Goal: Information Seeking & Learning: Find specific fact

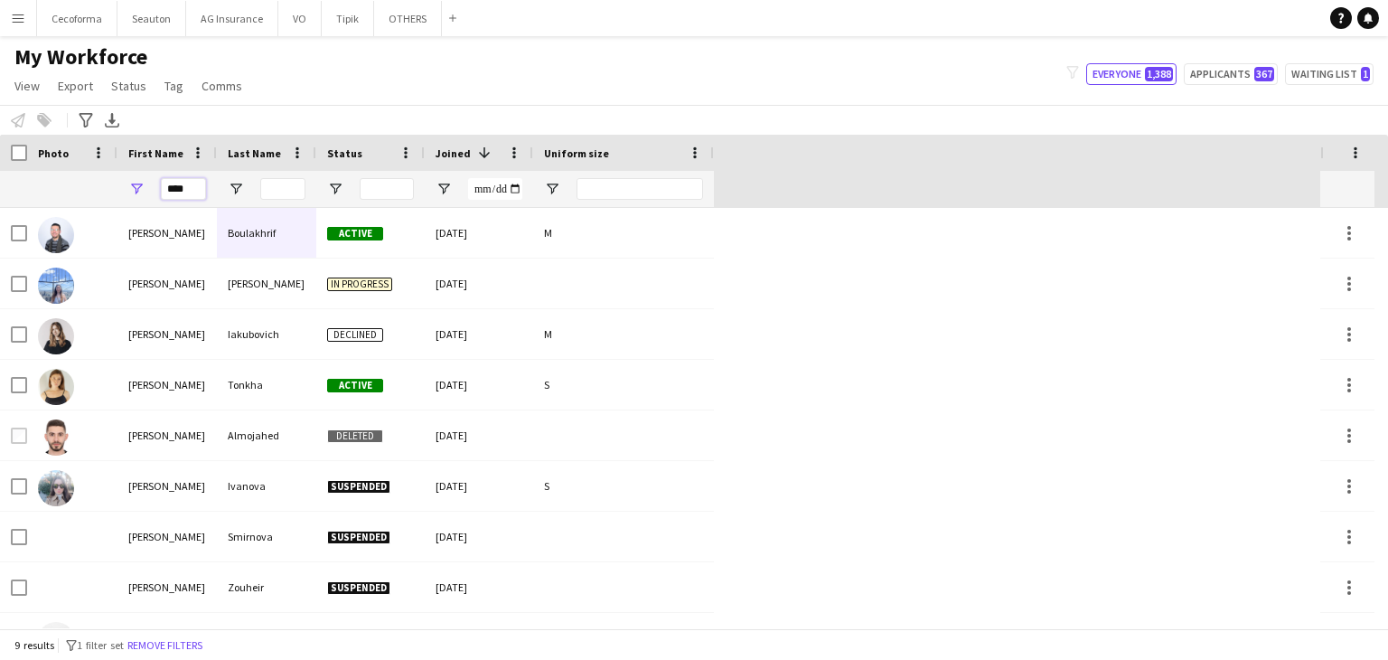
drag, startPoint x: 191, startPoint y: 188, endPoint x: 19, endPoint y: 171, distance: 172.6
click at [19, 171] on div "****" at bounding box center [357, 189] width 714 height 36
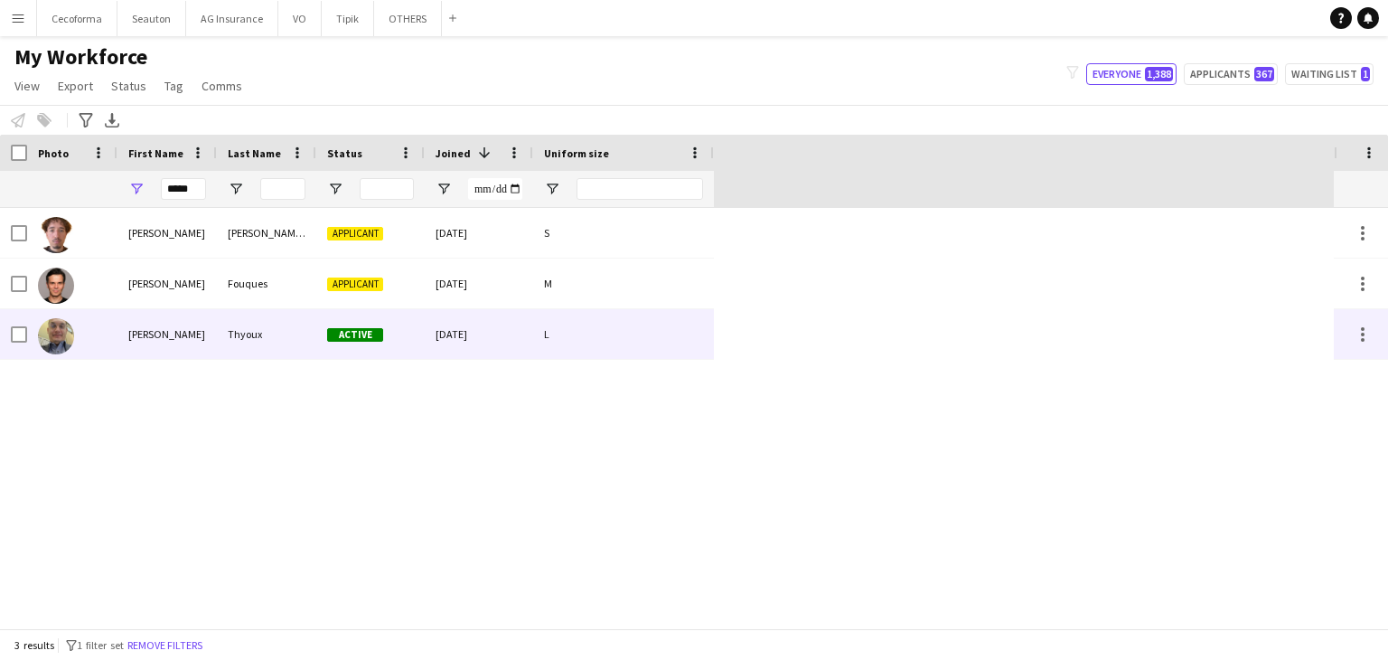
click at [176, 343] on div "[PERSON_NAME]" at bounding box center [167, 334] width 99 height 50
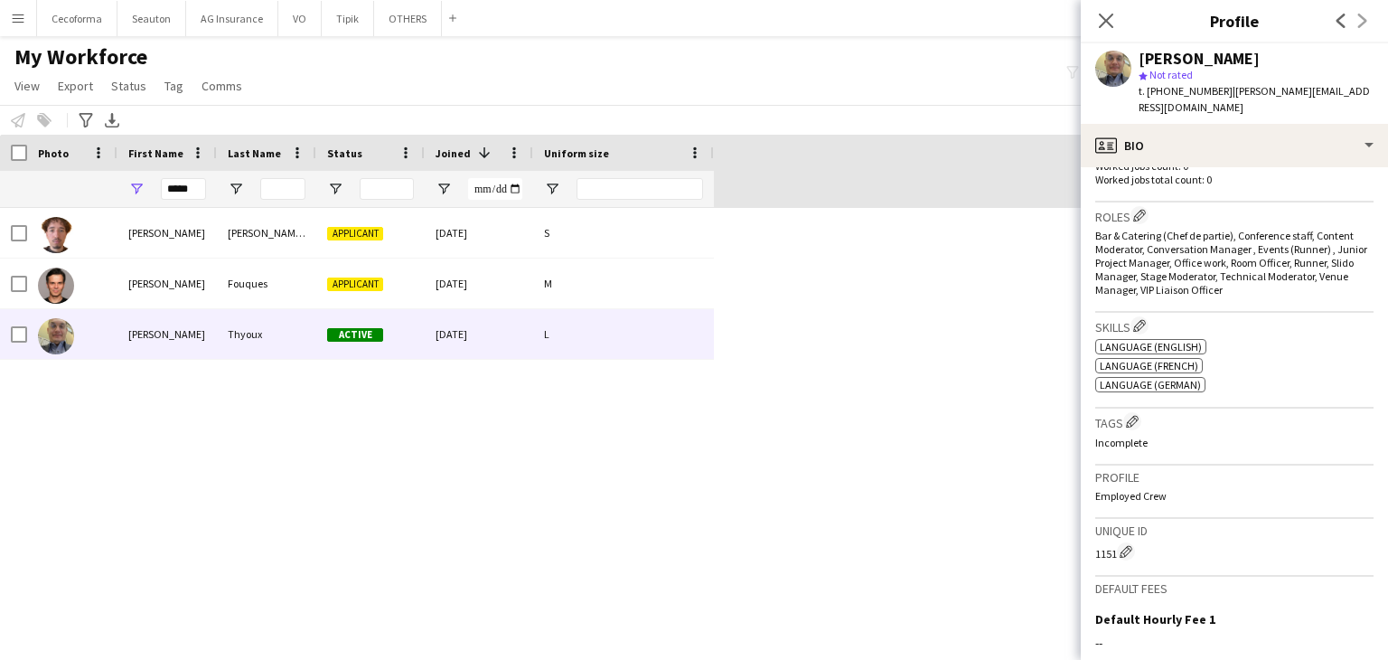
scroll to position [362, 0]
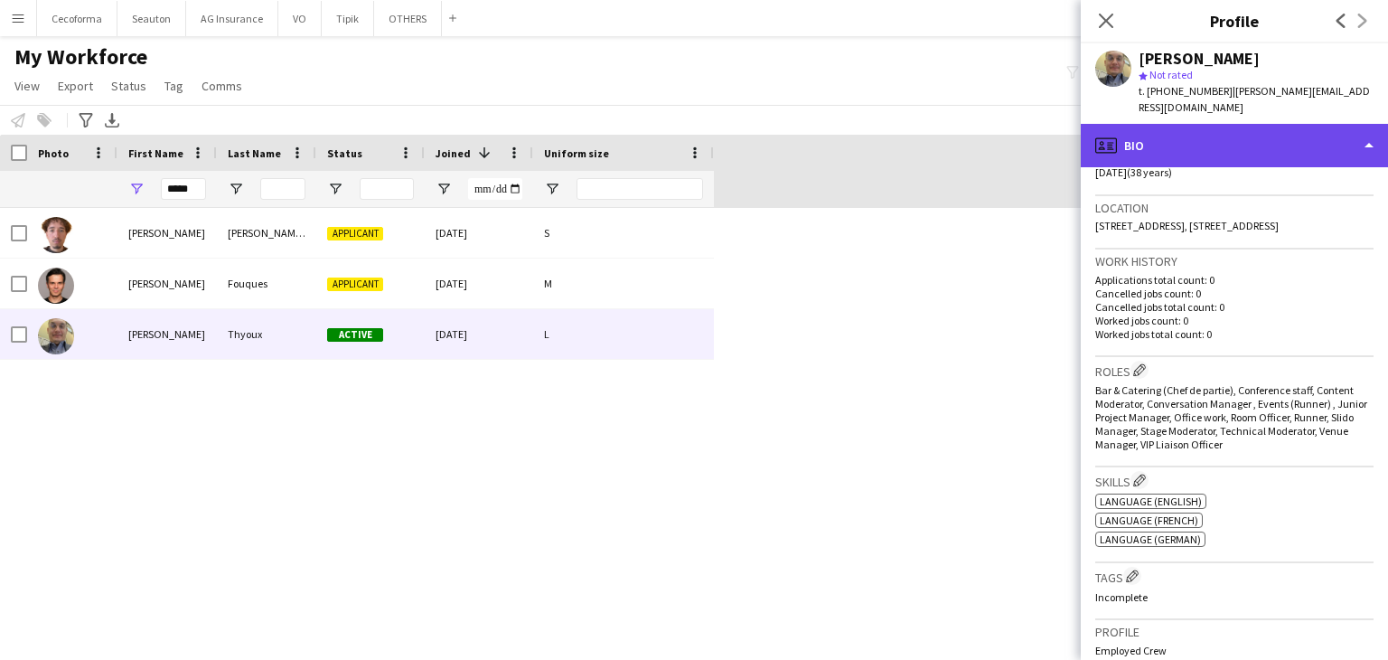
click at [1140, 124] on div "profile Bio" at bounding box center [1234, 145] width 307 height 43
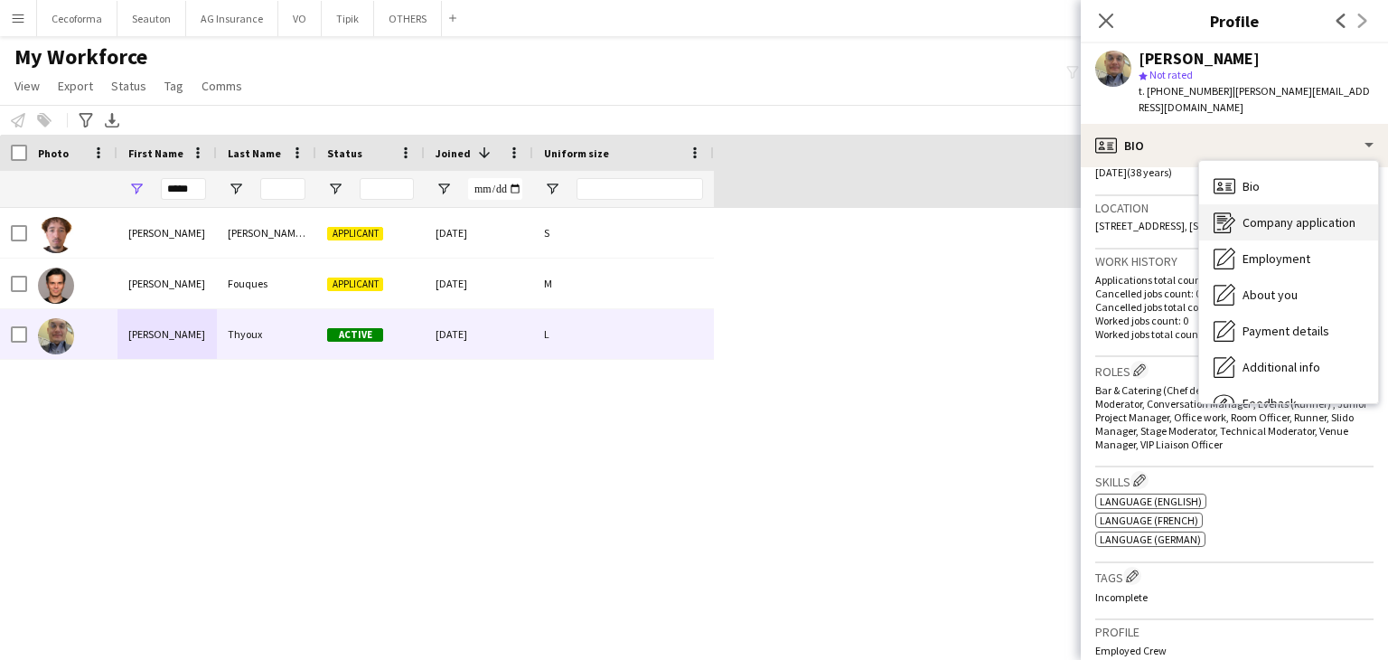
click at [1243, 214] on span "Company application" at bounding box center [1299, 222] width 113 height 16
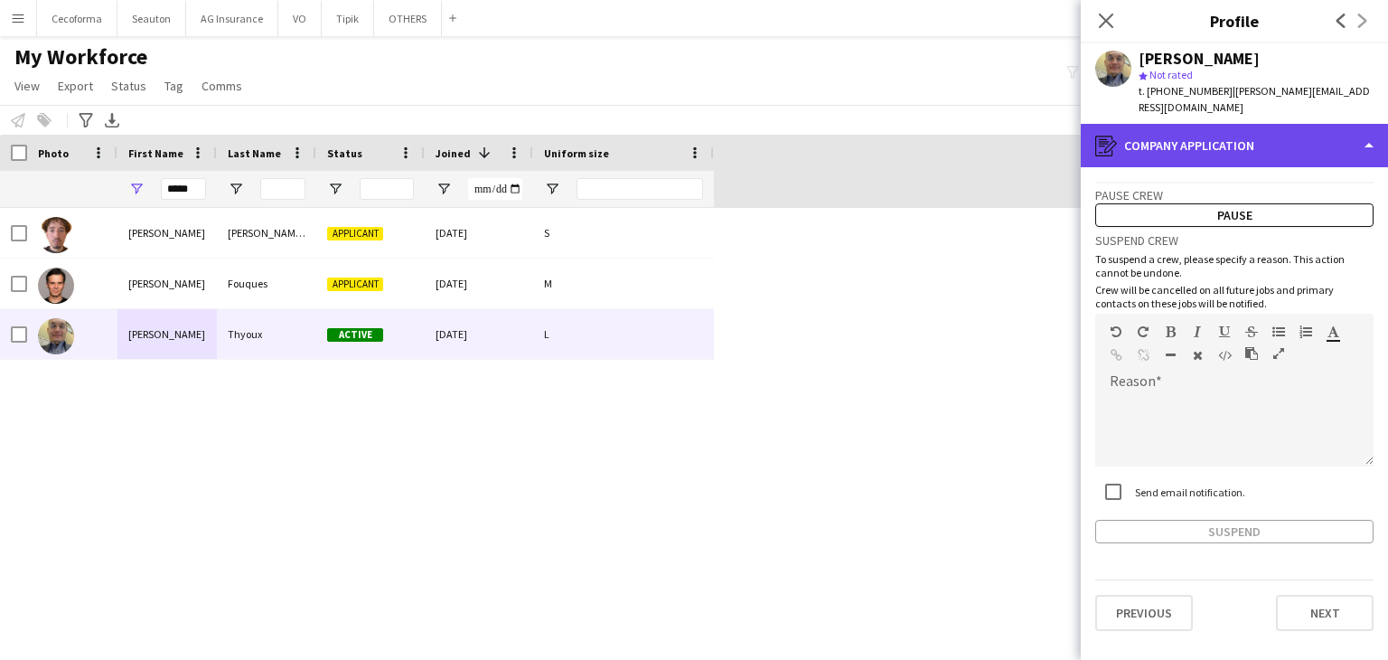
click at [1157, 125] on div "register Company application" at bounding box center [1234, 145] width 307 height 43
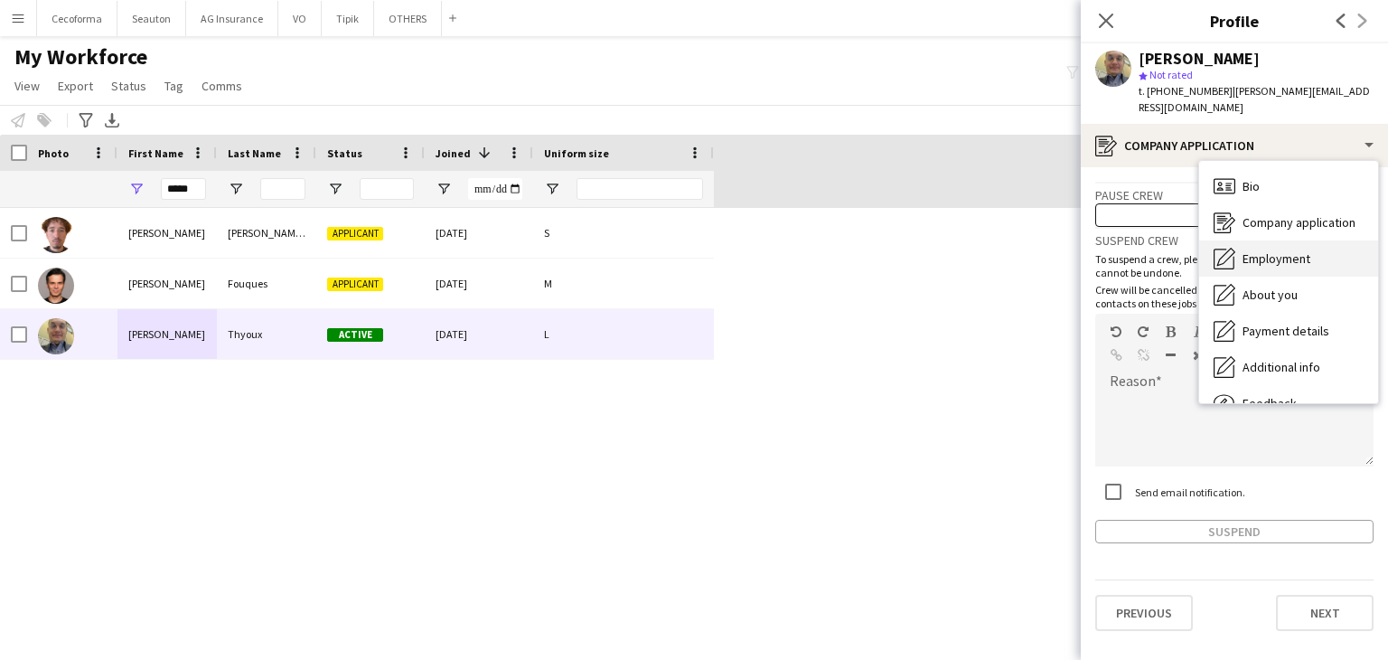
click at [1279, 250] on span "Employment" at bounding box center [1277, 258] width 68 height 16
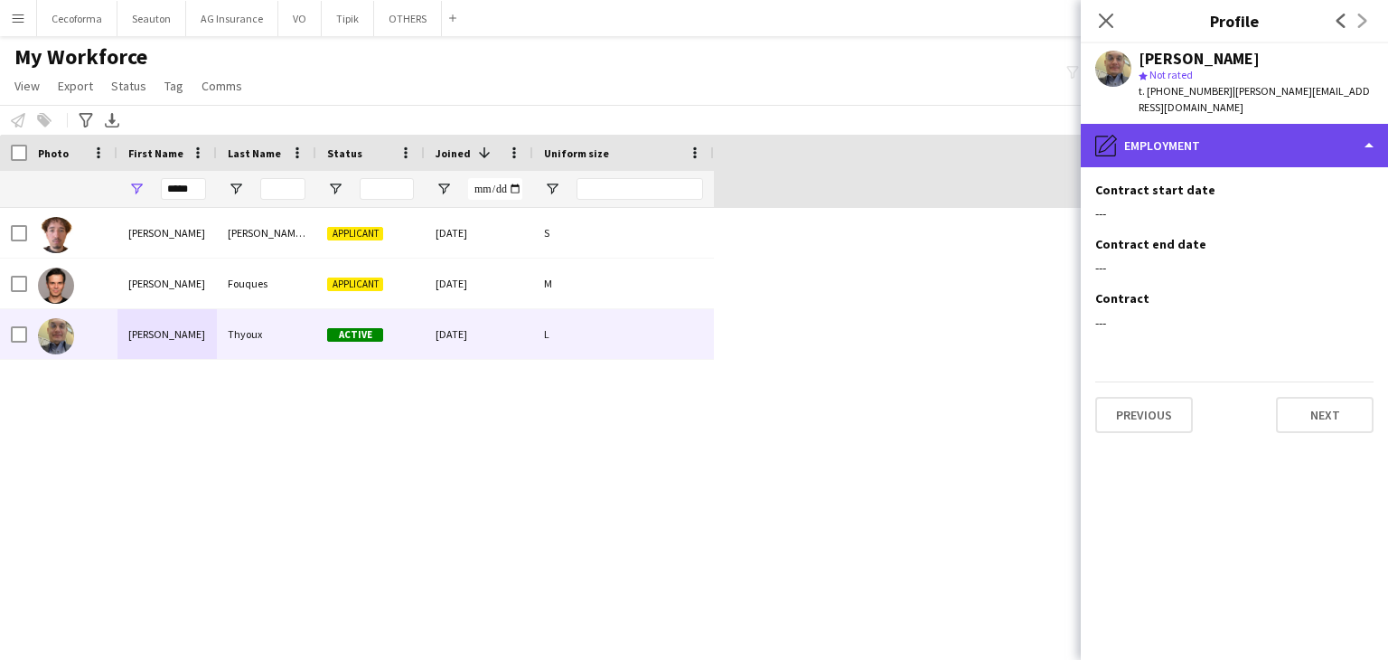
click at [1165, 127] on div "pencil4 Employment" at bounding box center [1234, 145] width 307 height 43
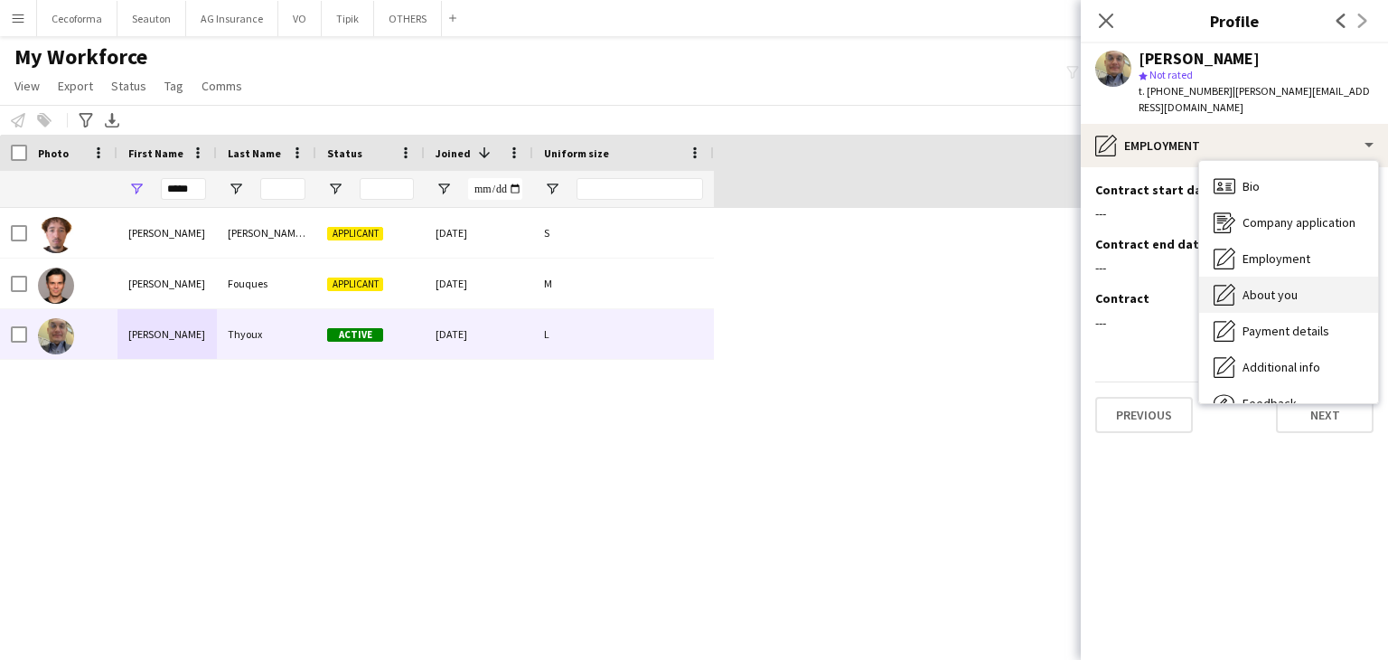
click at [1291, 277] on div "About you About you" at bounding box center [1288, 295] width 179 height 36
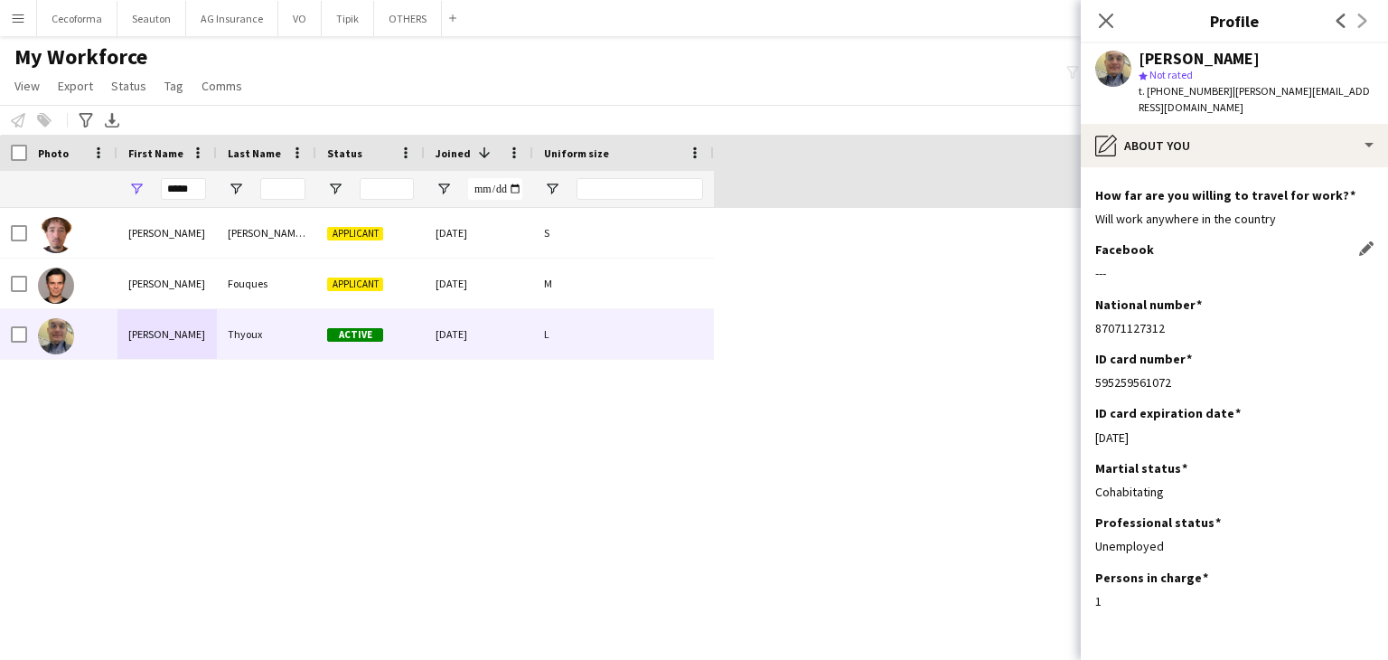
scroll to position [125, 0]
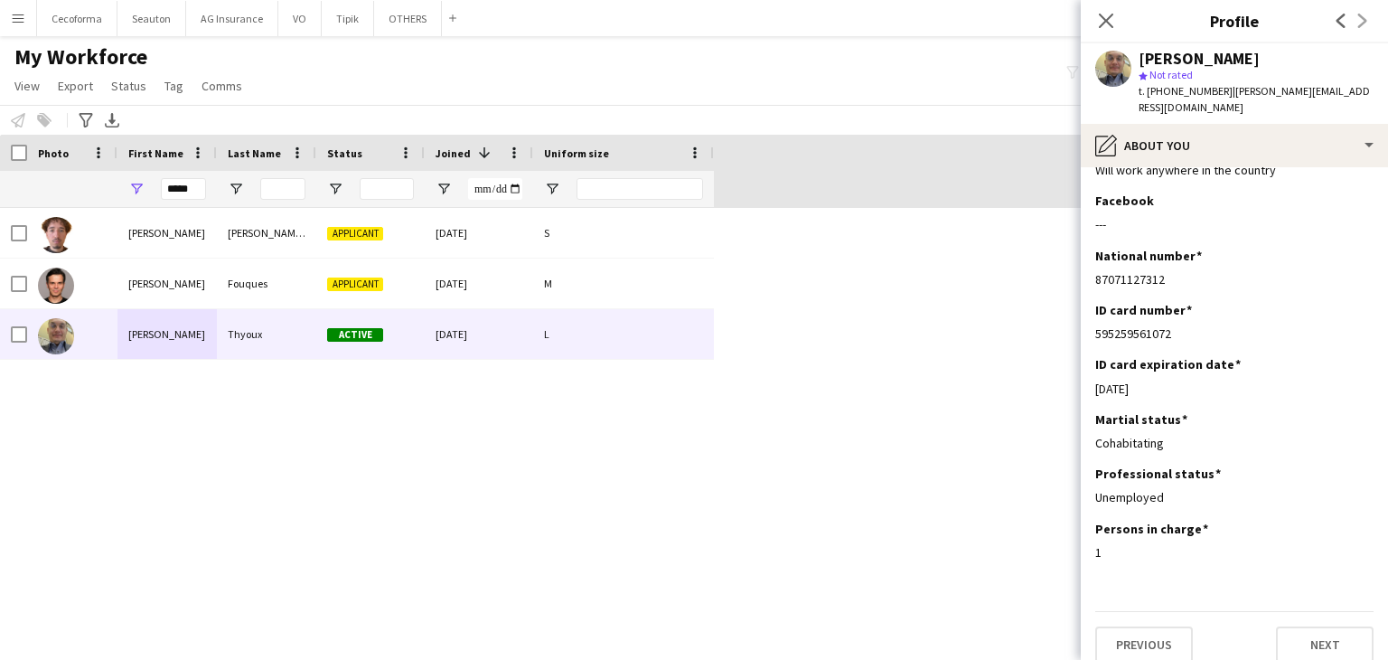
click at [801, 485] on div "Estephano [PERSON_NAME] Applicant [DATE] S [PERSON_NAME] Applicant [DATE] M [PE…" at bounding box center [667, 418] width 1334 height 420
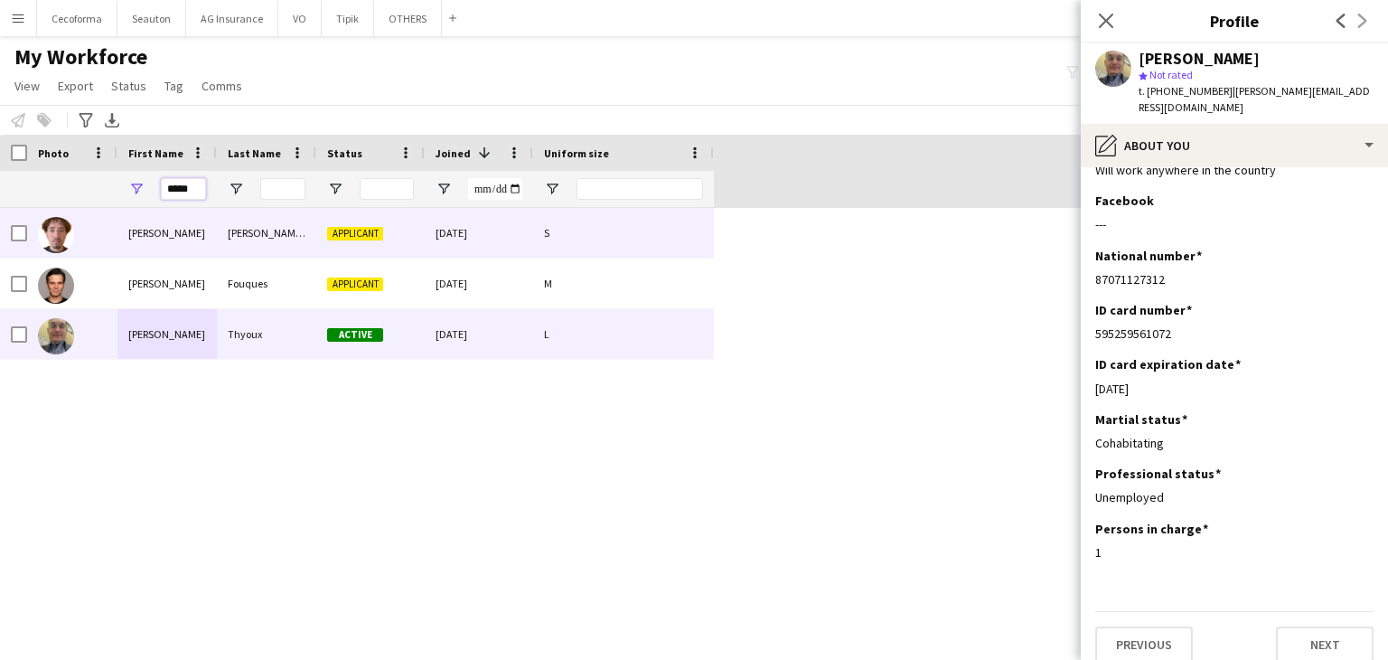
drag, startPoint x: 196, startPoint y: 186, endPoint x: 101, endPoint y: 215, distance: 99.2
click at [101, 215] on div "Workforce Details Profile Data Photo" at bounding box center [694, 382] width 1388 height 494
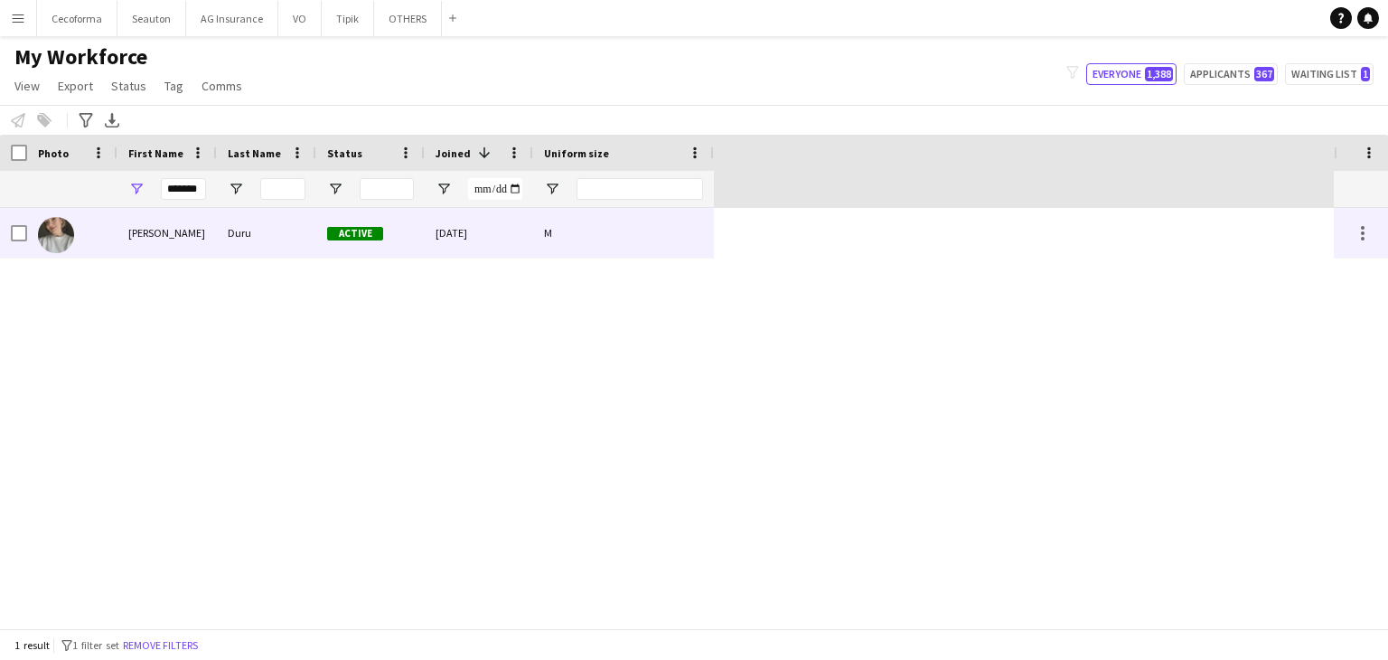
click at [139, 257] on div "[PERSON_NAME]" at bounding box center [167, 233] width 99 height 50
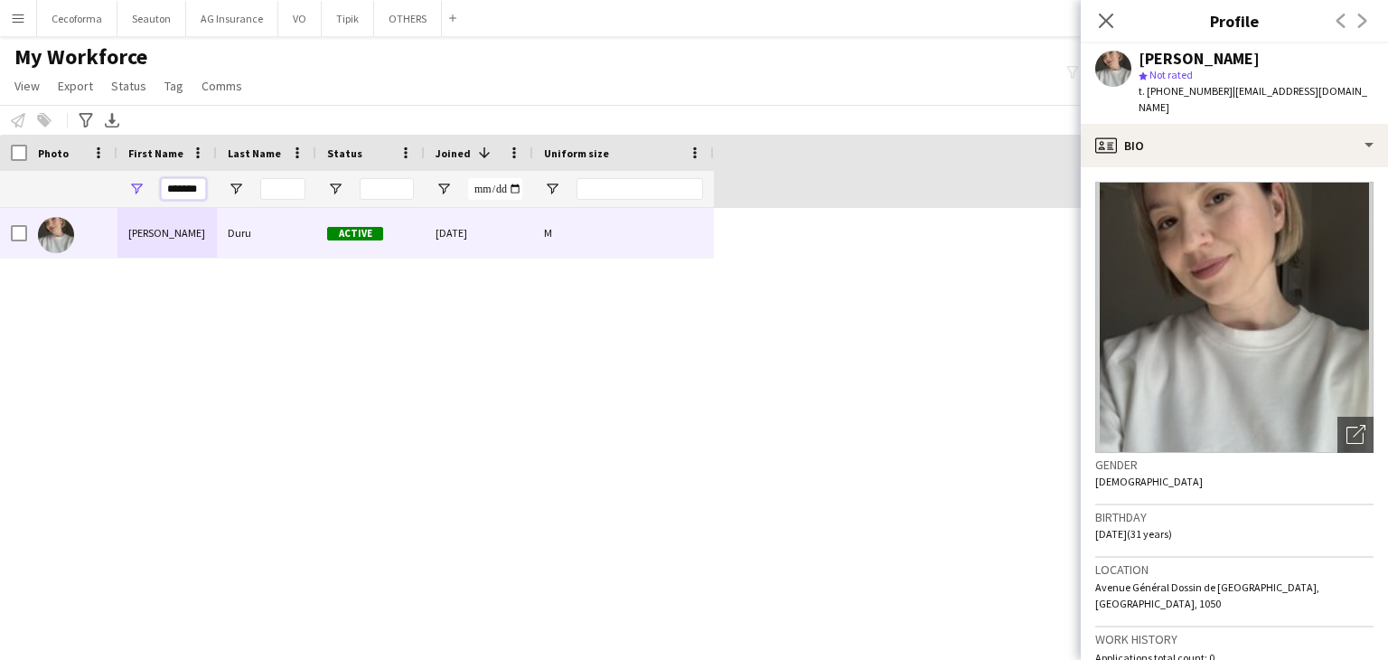
drag, startPoint x: 201, startPoint y: 196, endPoint x: 184, endPoint y: 193, distance: 16.7
click at [184, 193] on input "*******" at bounding box center [183, 189] width 45 height 22
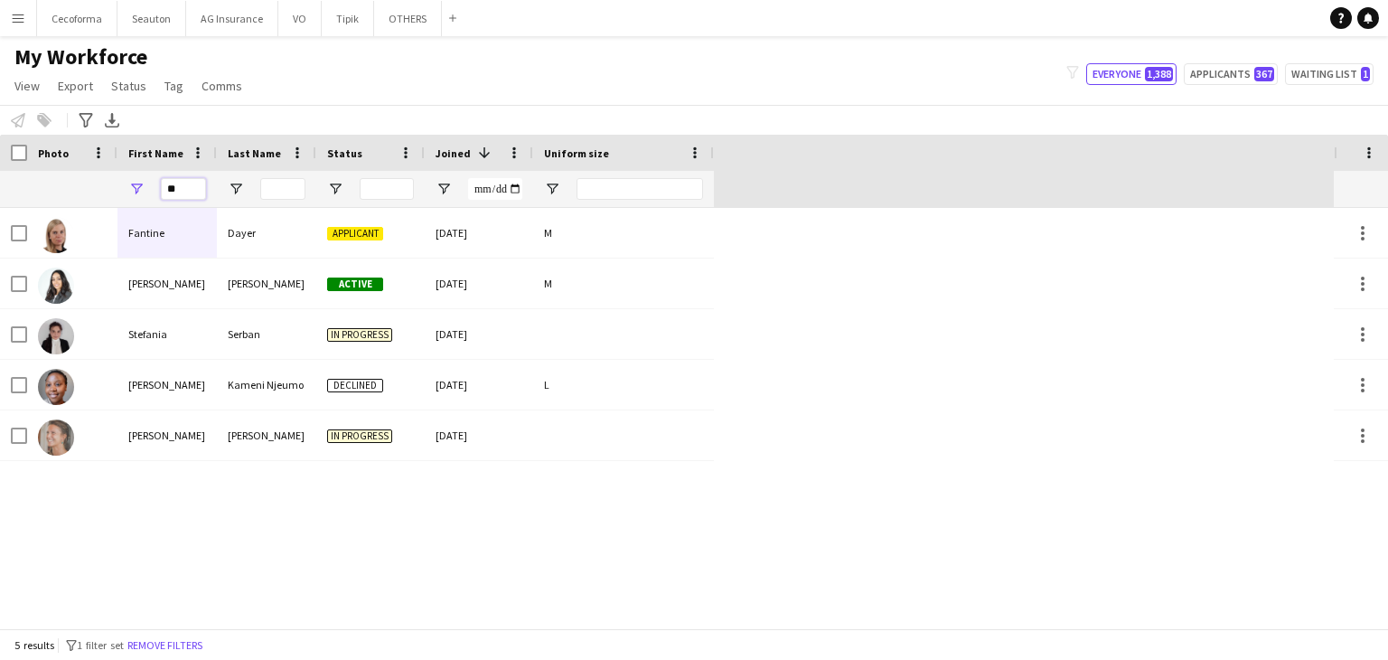
type input "*"
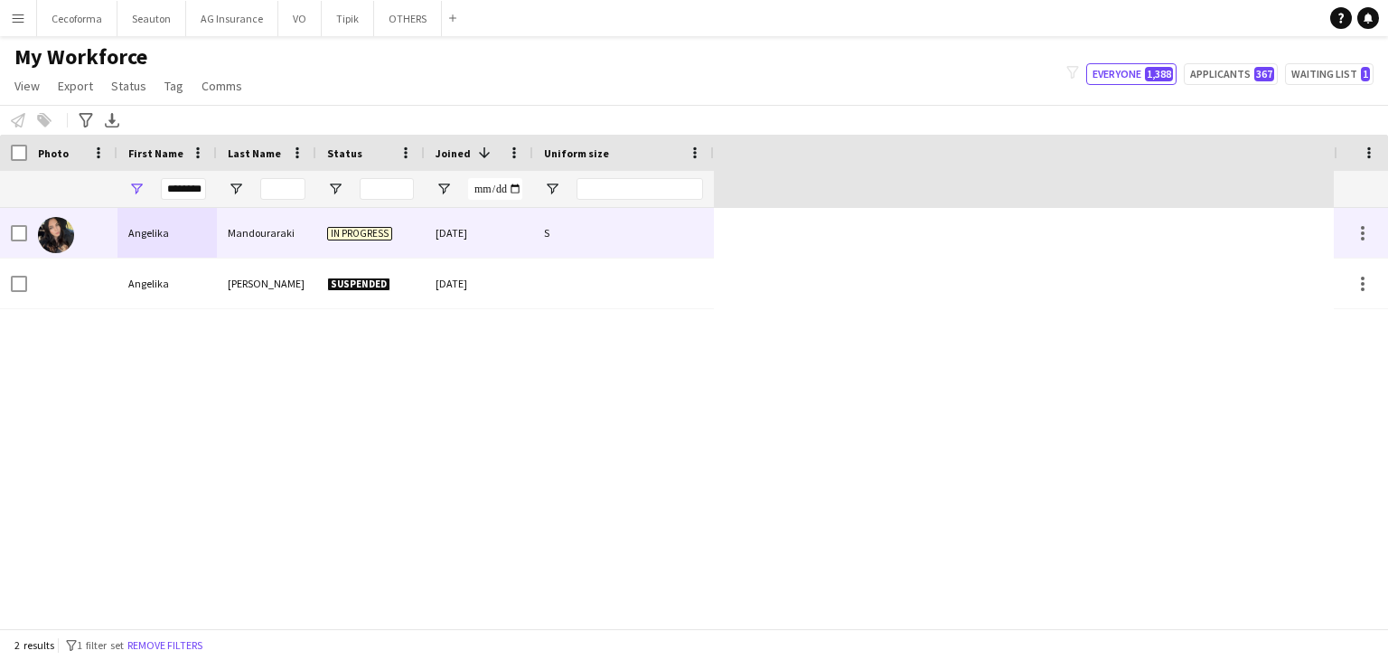
click at [219, 222] on div "Mandouraraki" at bounding box center [266, 233] width 99 height 50
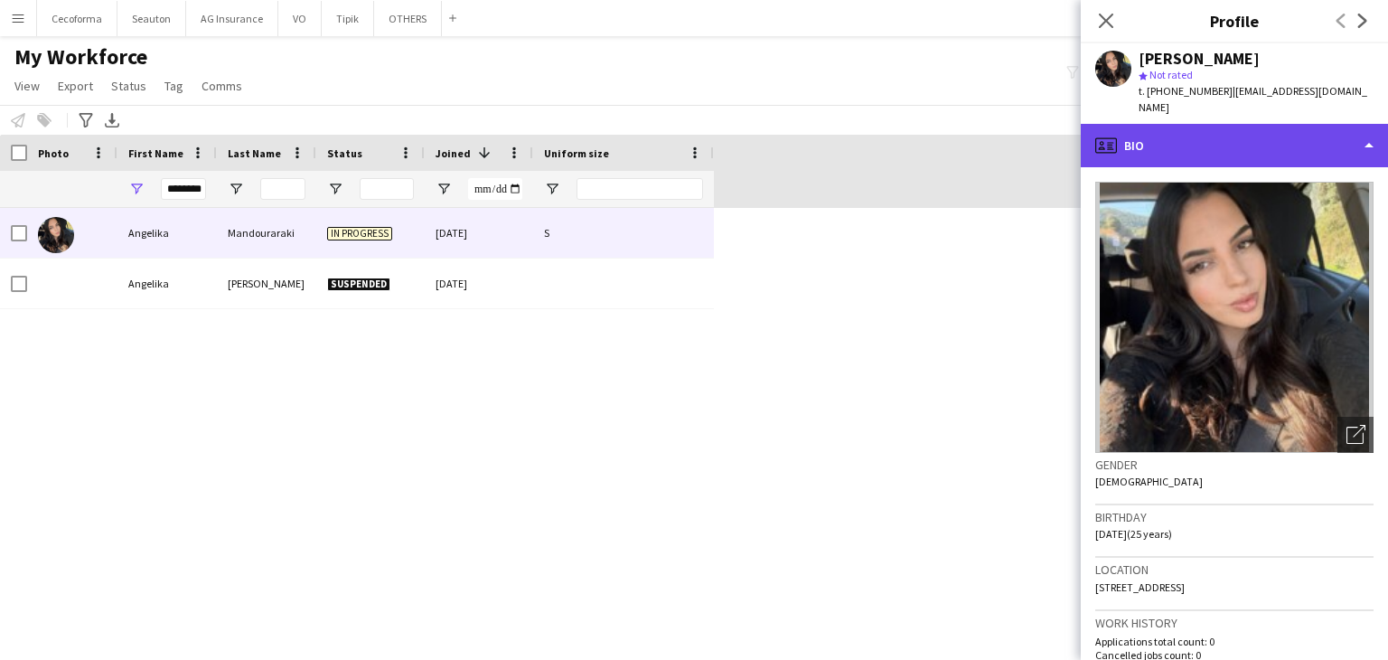
click at [1276, 131] on div "profile Bio" at bounding box center [1234, 145] width 307 height 43
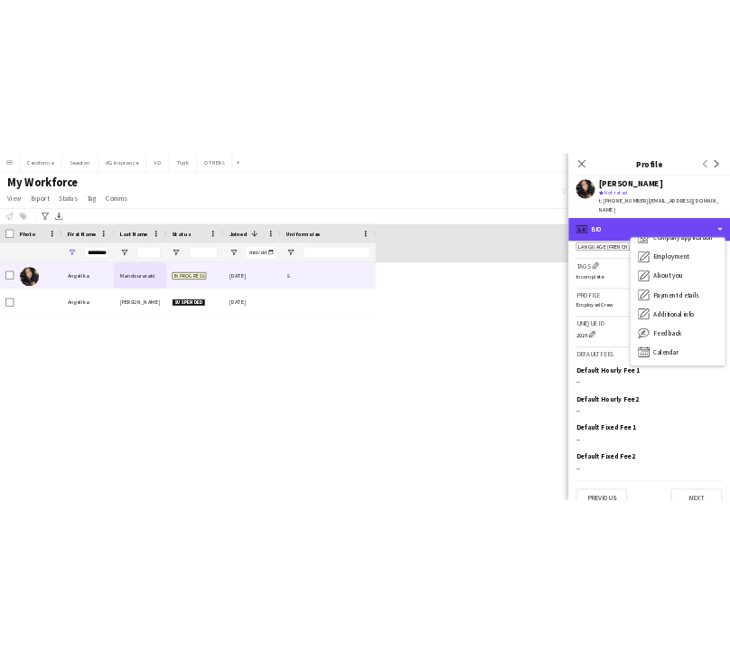
scroll to position [661, 0]
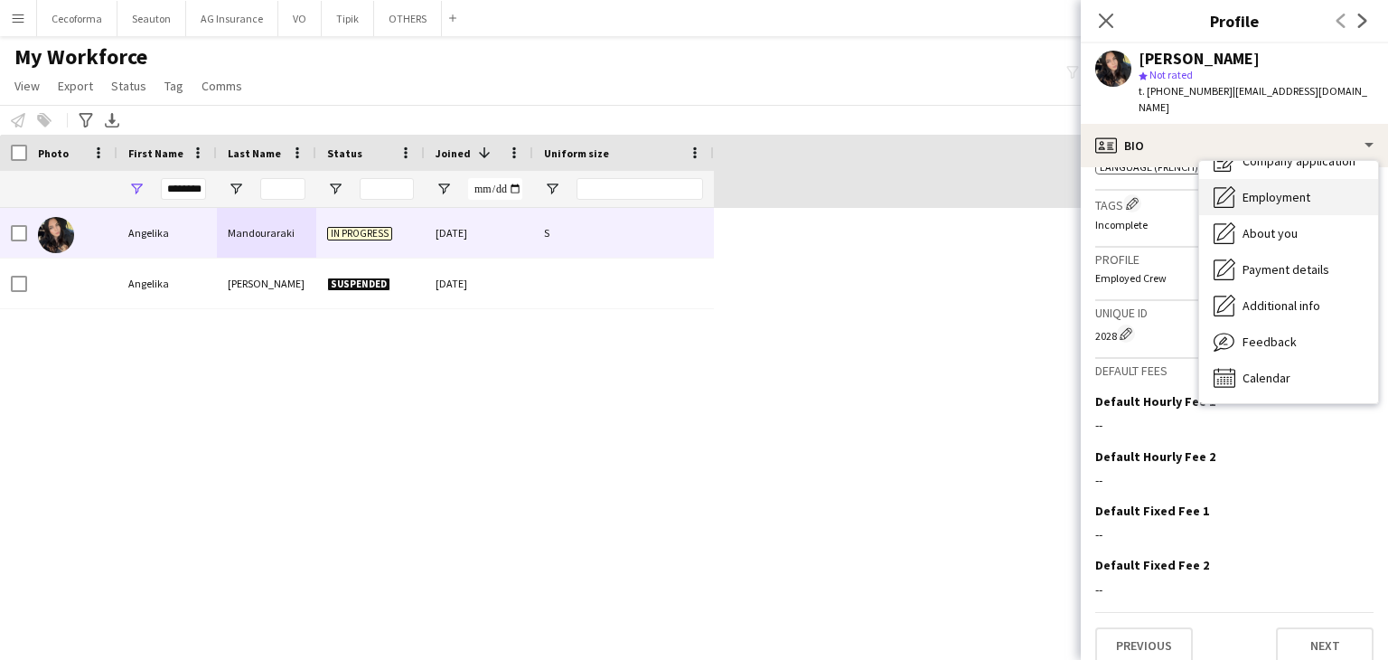
click at [1291, 179] on div "Employment Employment" at bounding box center [1288, 197] width 179 height 36
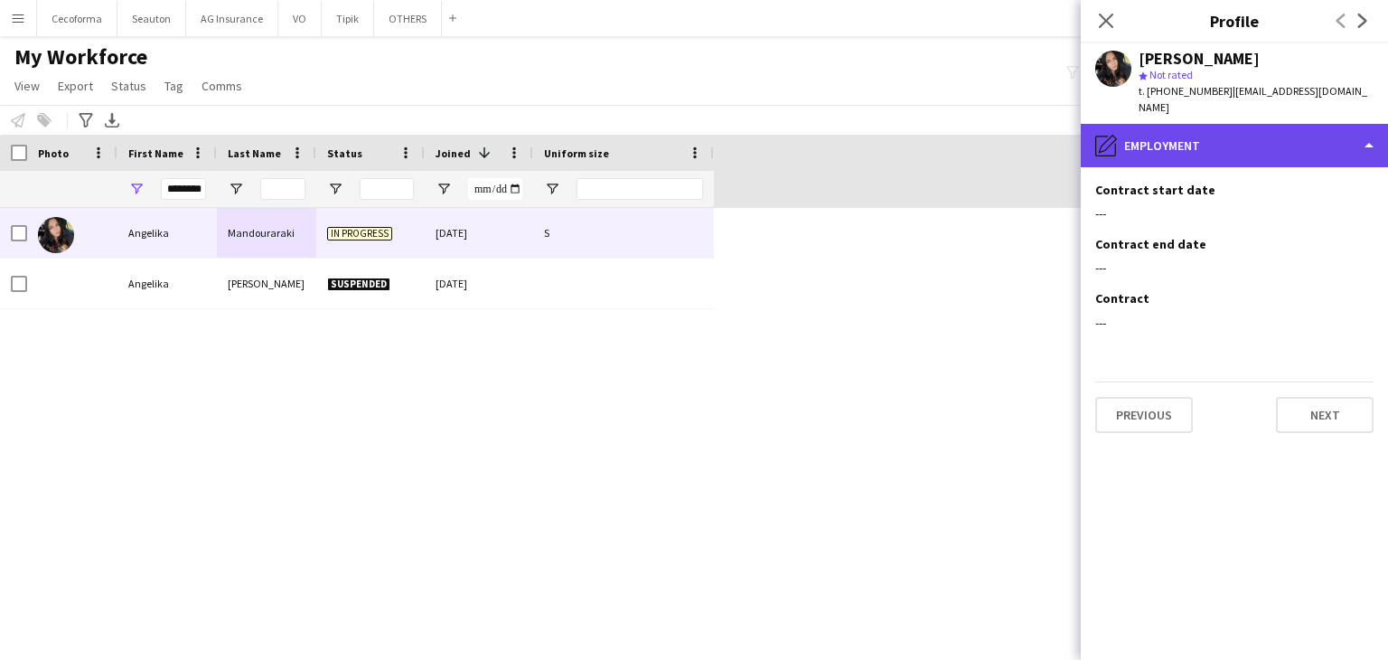
click at [1282, 133] on div "pencil4 Employment" at bounding box center [1234, 145] width 307 height 43
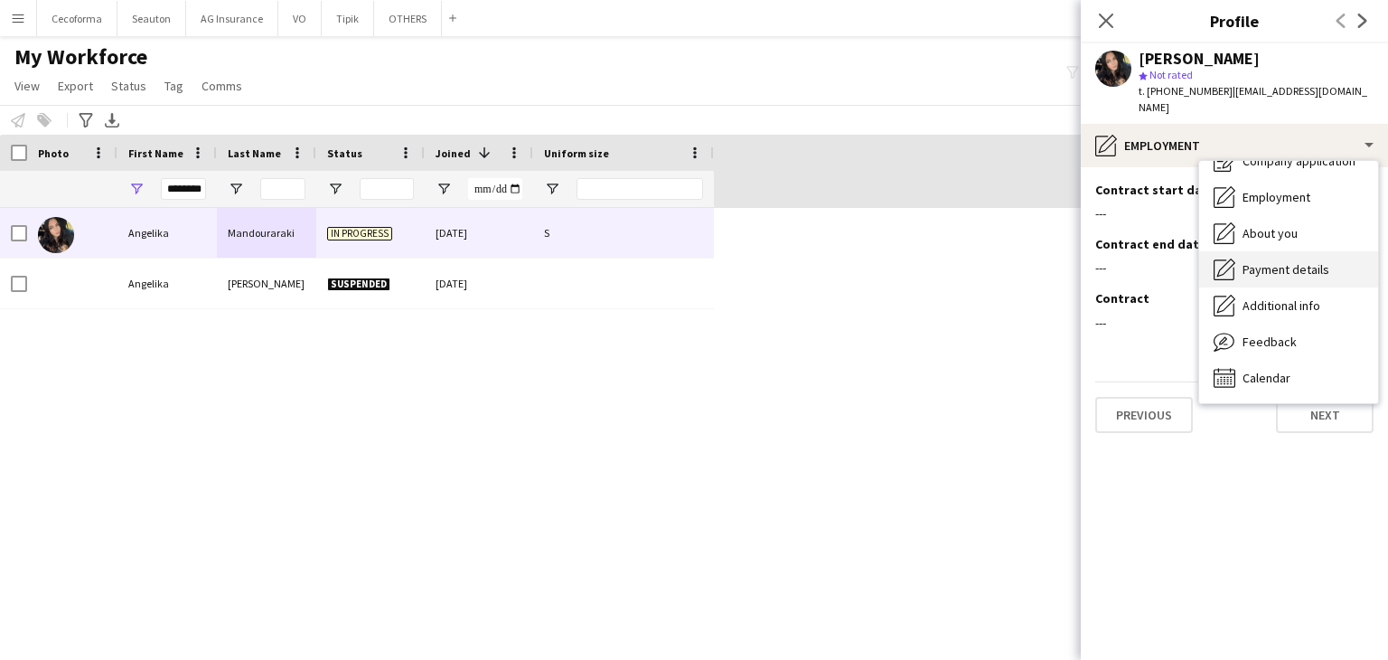
click at [1306, 261] on span "Payment details" at bounding box center [1286, 269] width 87 height 16
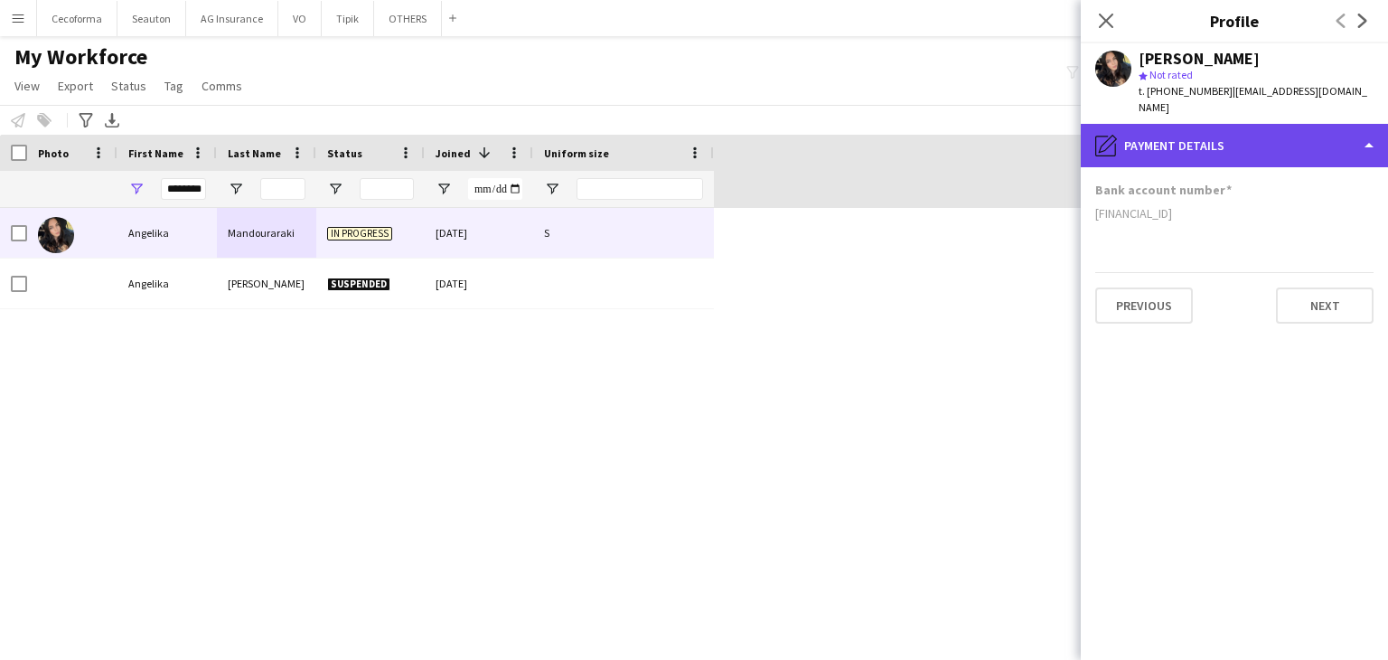
click at [1251, 124] on div "pencil4 Payment details" at bounding box center [1234, 145] width 307 height 43
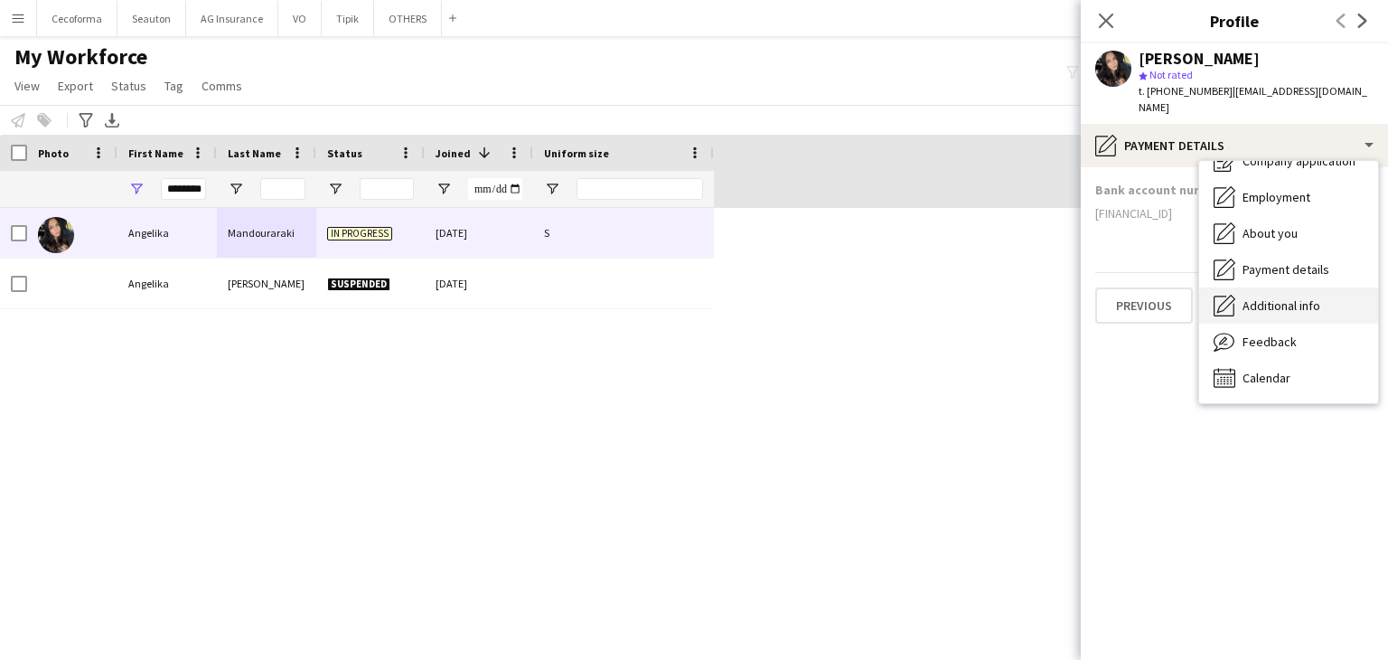
click at [1288, 297] on span "Additional info" at bounding box center [1282, 305] width 78 height 16
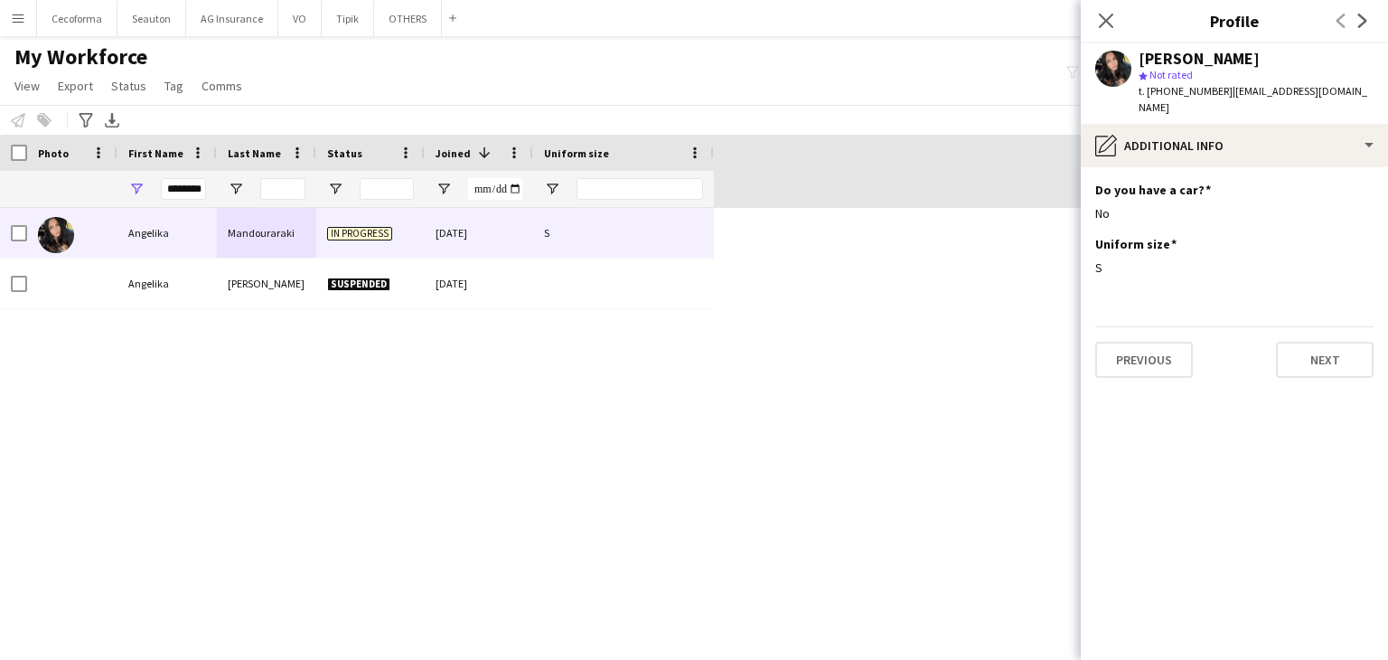
click at [880, 421] on div "[PERSON_NAME] In progress [DATE] S [PERSON_NAME] Suspended [DATE]" at bounding box center [667, 418] width 1334 height 420
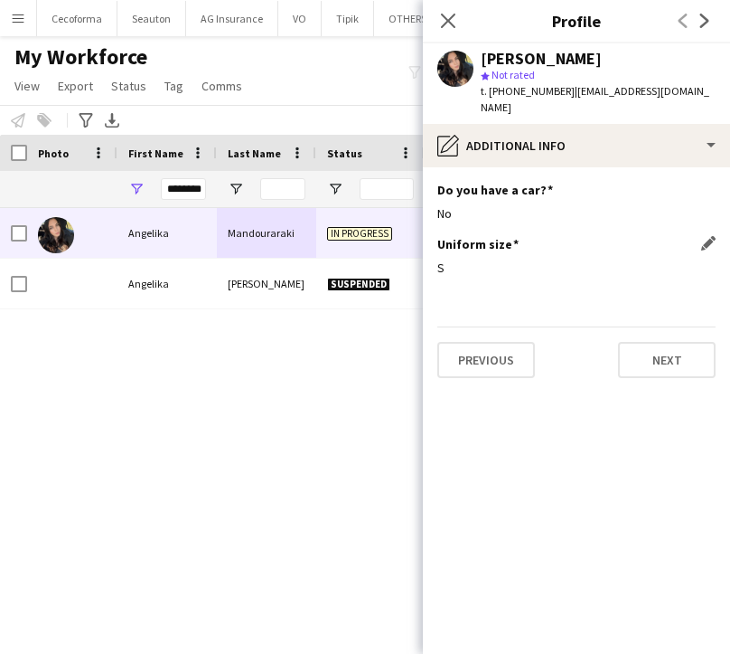
click at [553, 259] on div "S" at bounding box center [576, 267] width 278 height 16
click at [546, 84] on span "t. [PHONE_NUMBER]" at bounding box center [528, 91] width 94 height 14
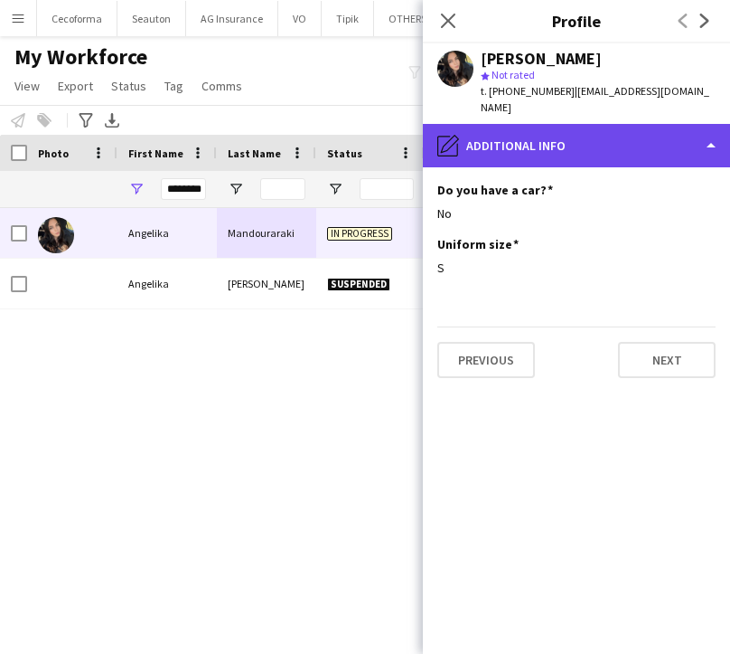
click at [459, 141] on div "pencil4 Additional info" at bounding box center [576, 145] width 307 height 43
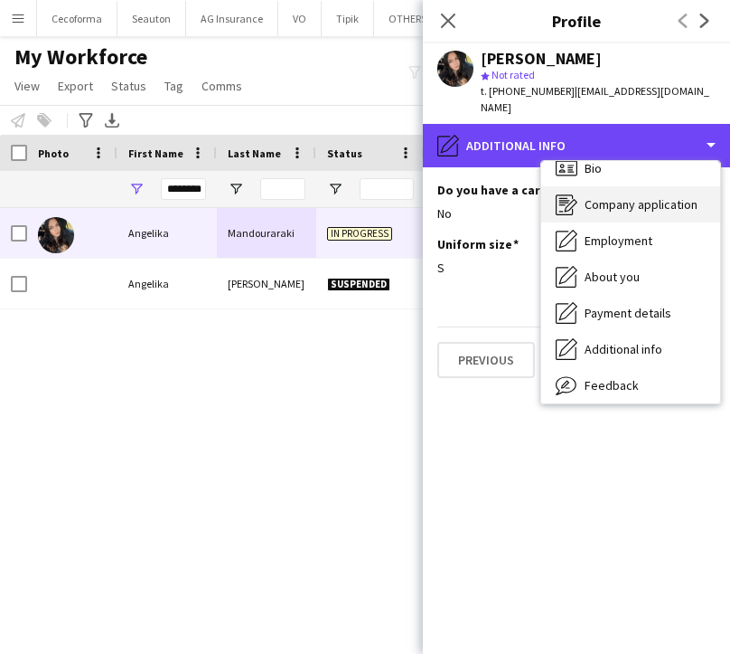
scroll to position [0, 0]
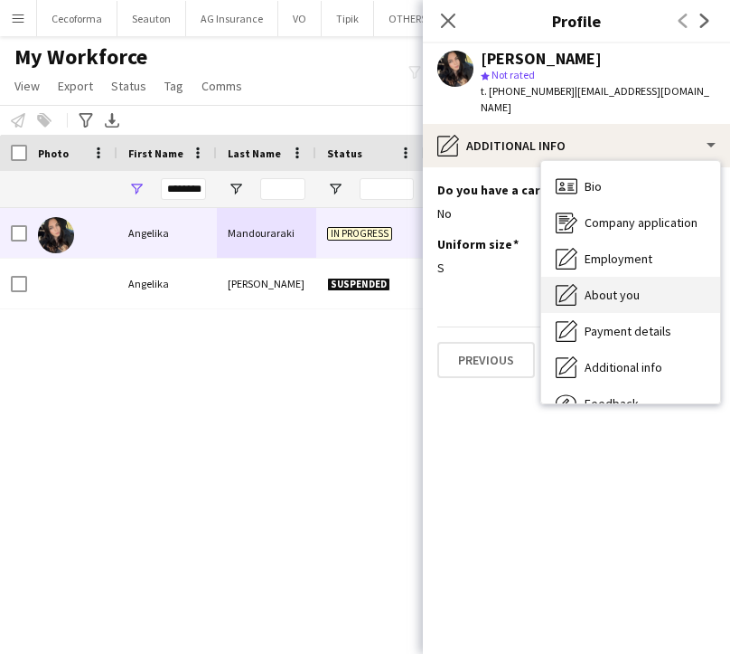
click at [611, 277] on div "About you About you" at bounding box center [630, 295] width 179 height 36
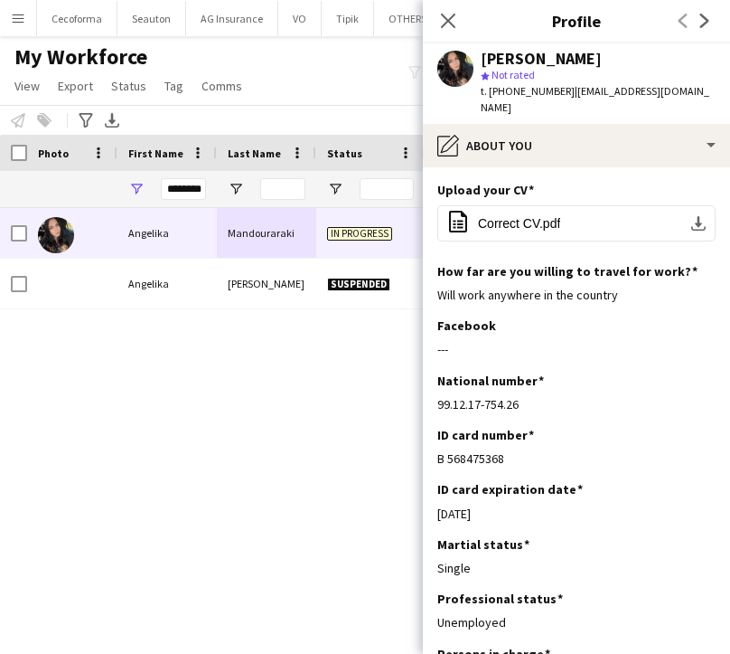
scroll to position [90, 0]
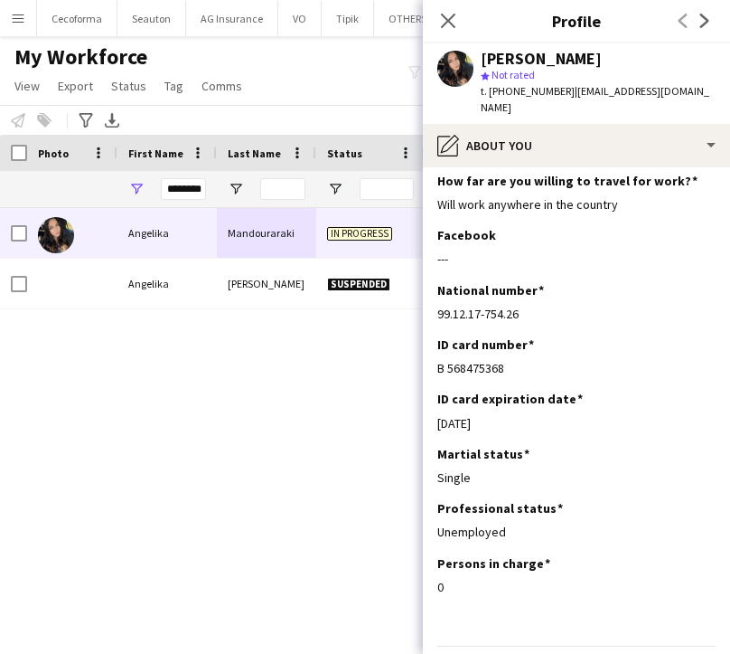
drag, startPoint x: 530, startPoint y: 297, endPoint x: 432, endPoint y: 303, distance: 97.8
click at [432, 303] on app-section-data-types "Upload your CV Edit this field office-file-sheet Correct CV.pdf download-bottom…" at bounding box center [576, 410] width 307 height 486
copy div "99.12.17-754.26"
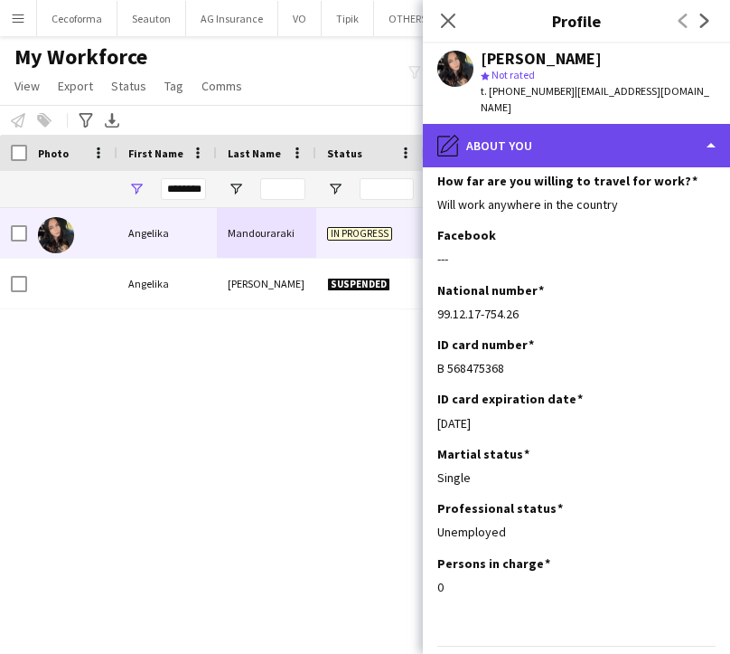
click at [505, 124] on div "pencil4 About you" at bounding box center [576, 145] width 307 height 43
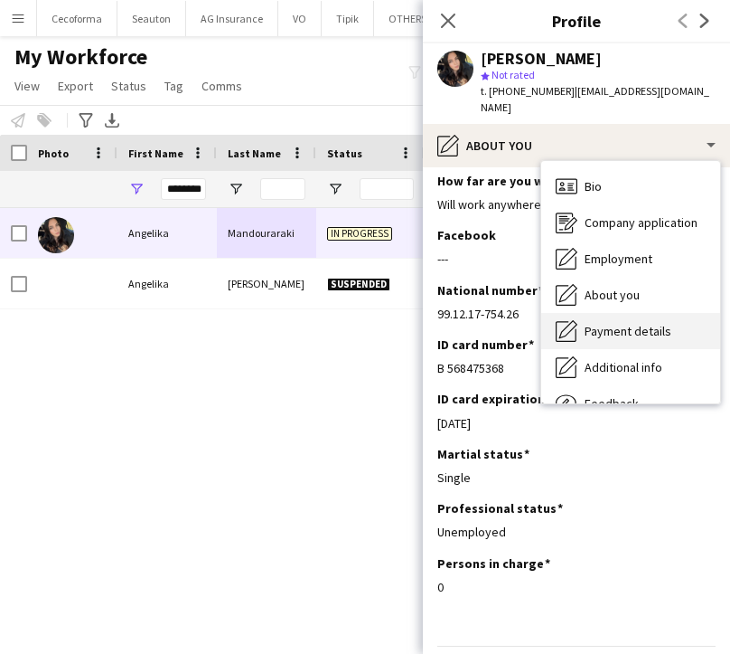
click at [608, 323] on span "Payment details" at bounding box center [628, 331] width 87 height 16
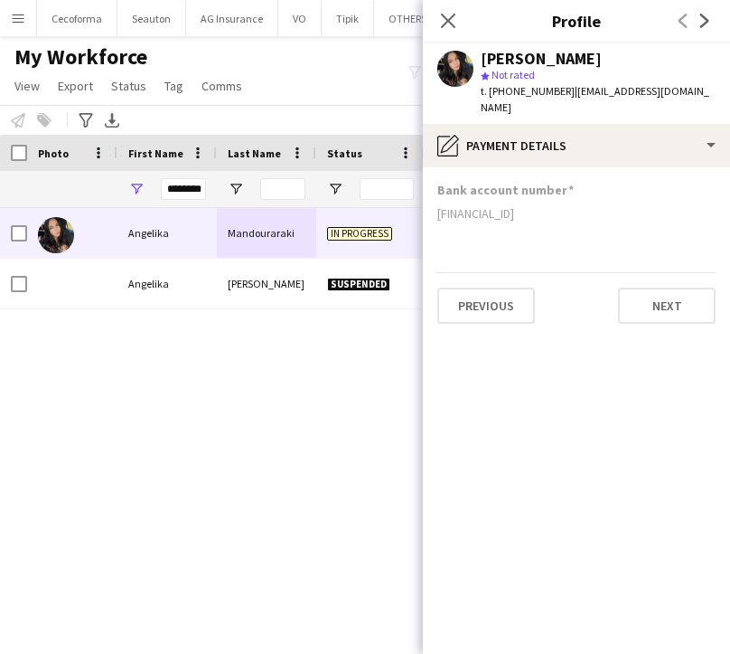
drag, startPoint x: 537, startPoint y: 197, endPoint x: 434, endPoint y: 192, distance: 103.2
click at [434, 192] on app-section-data-types "Bank account number [FINANCIAL_ID] Previous Next" at bounding box center [576, 410] width 307 height 486
copy div "[FINANCIAL_ID]"
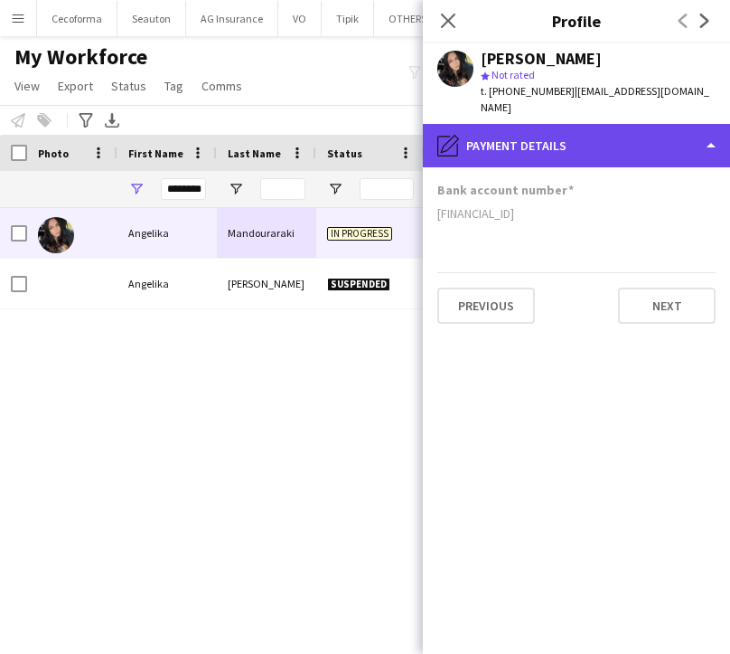
click at [502, 129] on div "pencil4 Payment details" at bounding box center [576, 145] width 307 height 43
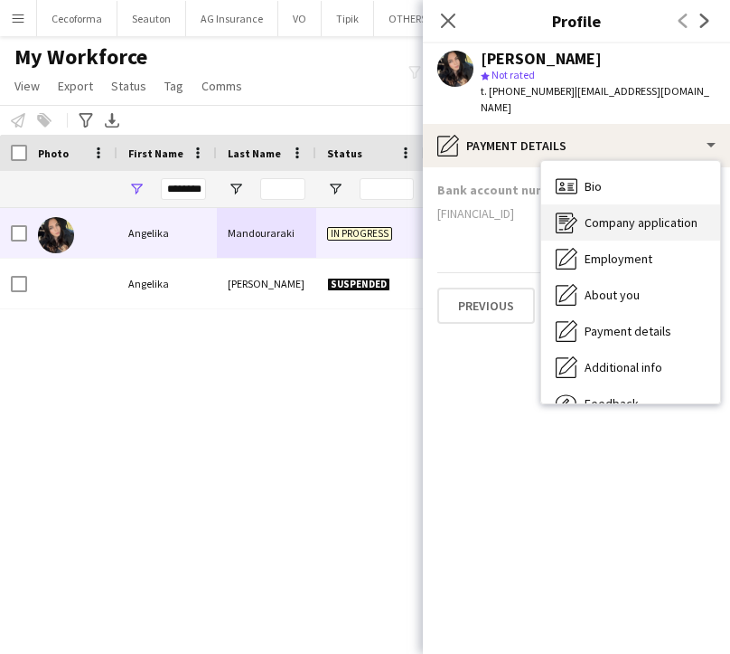
click at [585, 214] on span "Company application" at bounding box center [641, 222] width 113 height 16
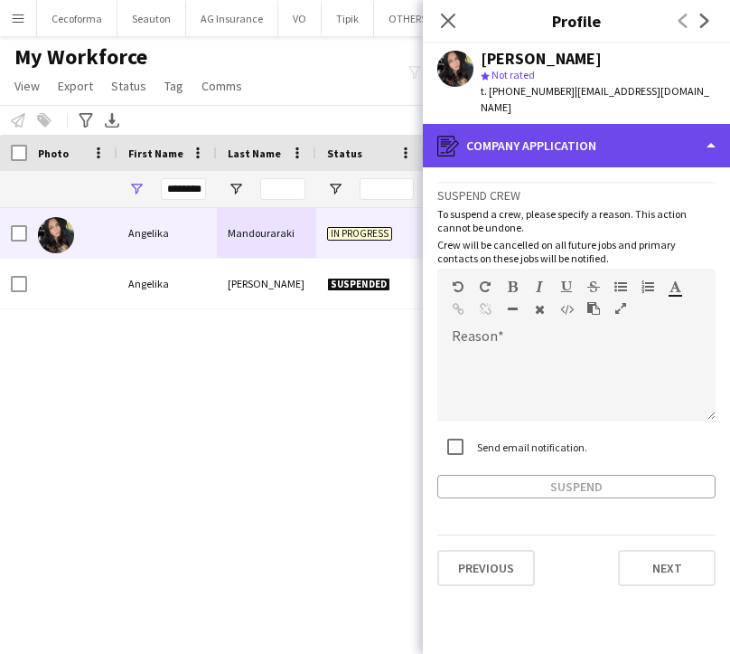
click at [499, 124] on div "register Company application" at bounding box center [576, 145] width 307 height 43
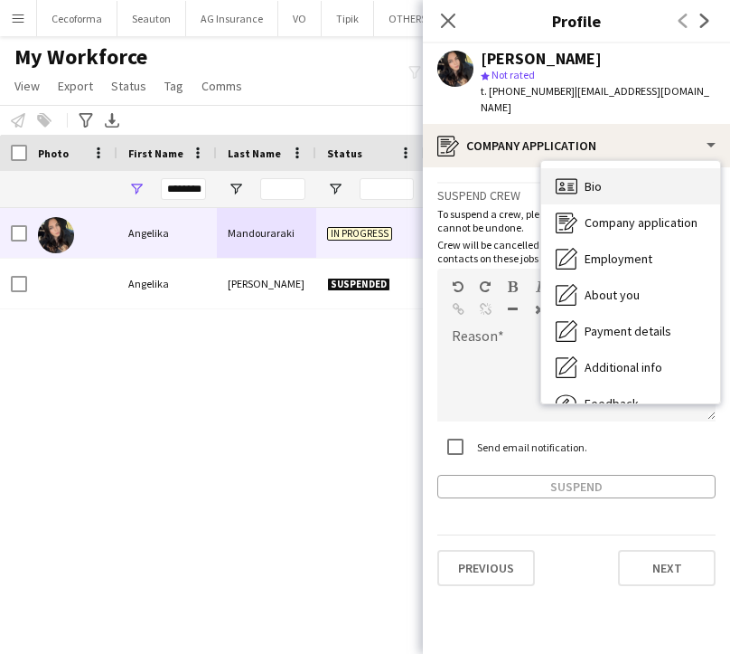
click at [575, 175] on icon "Bio" at bounding box center [567, 186] width 22 height 22
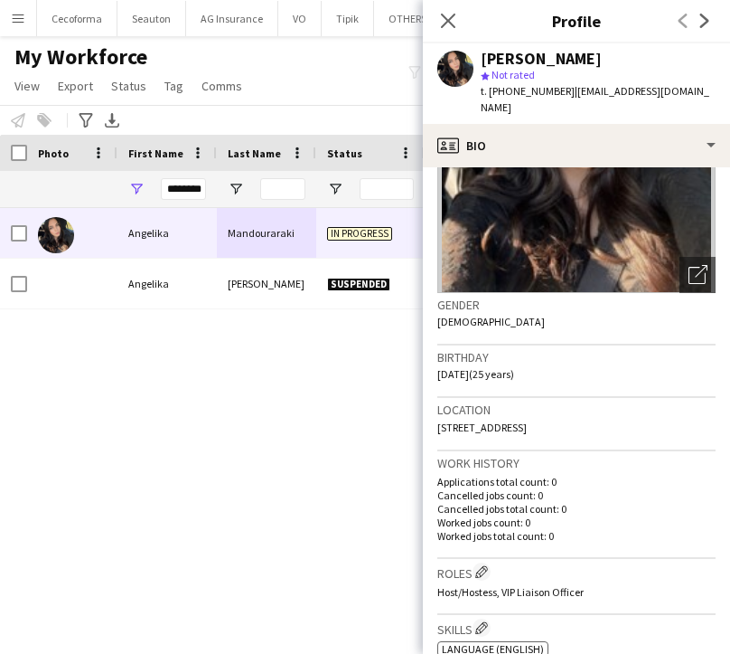
scroll to position [181, 0]
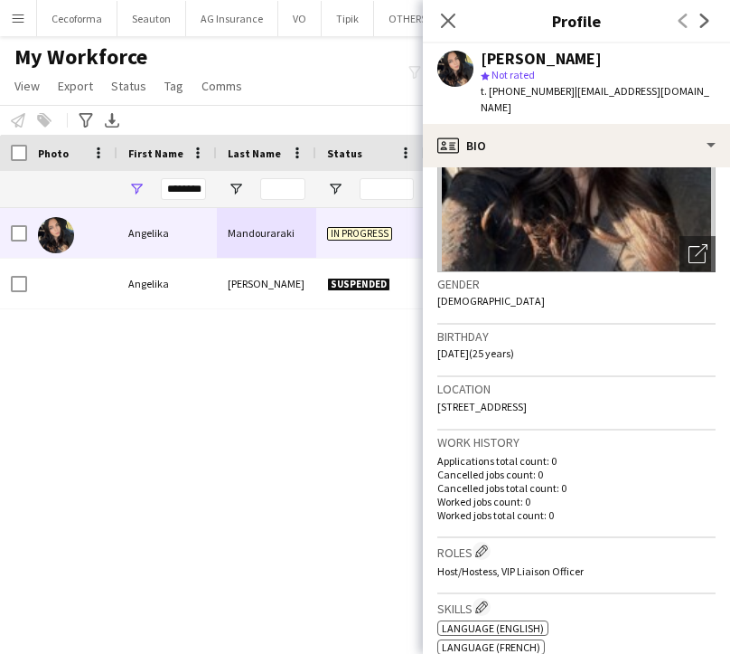
drag, startPoint x: 437, startPoint y: 395, endPoint x: 672, endPoint y: 403, distance: 235.2
click at [672, 403] on app-crew-profile-bio "Open photos pop-in Gender [DEMOGRAPHIC_DATA] Birthday [DEMOGRAPHIC_DATA] (25 ye…" at bounding box center [576, 410] width 307 height 486
copy span "[STREET_ADDRESS]"
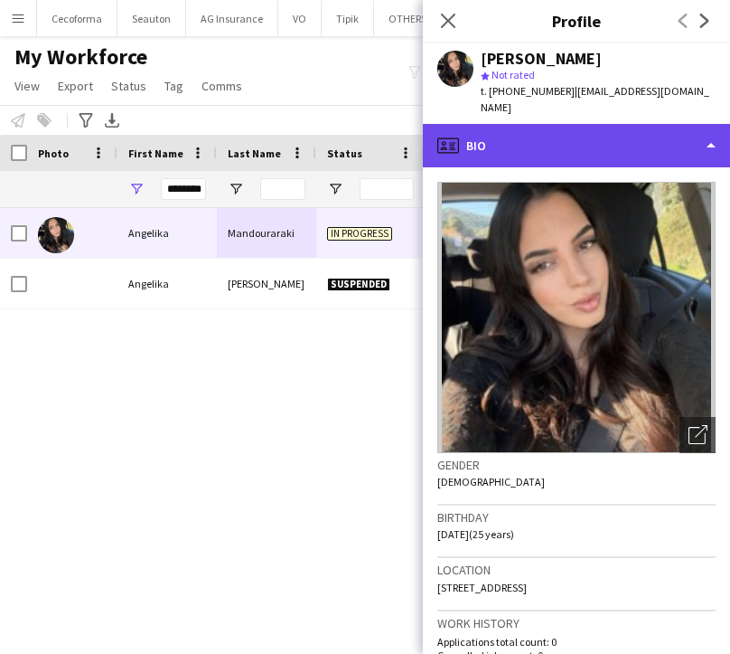
click at [513, 130] on div "profile Bio" at bounding box center [576, 145] width 307 height 43
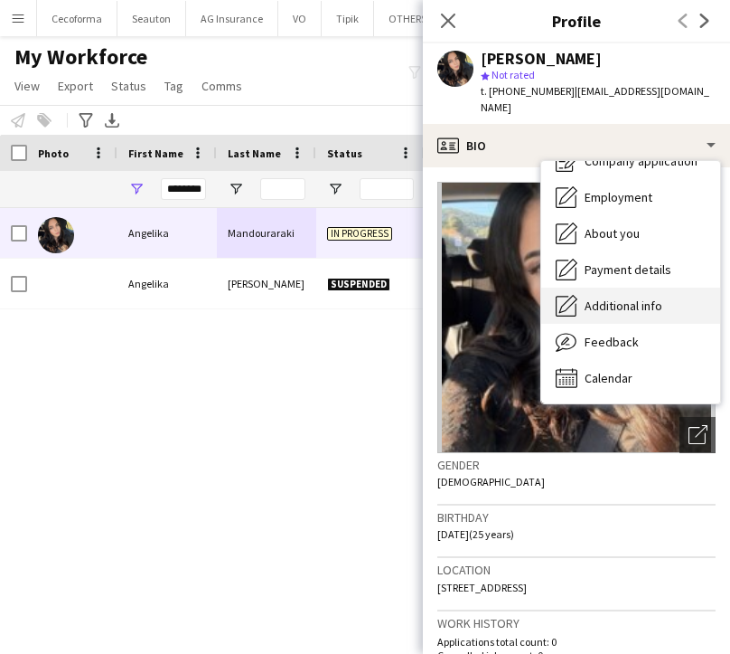
click at [625, 297] on span "Additional info" at bounding box center [624, 305] width 78 height 16
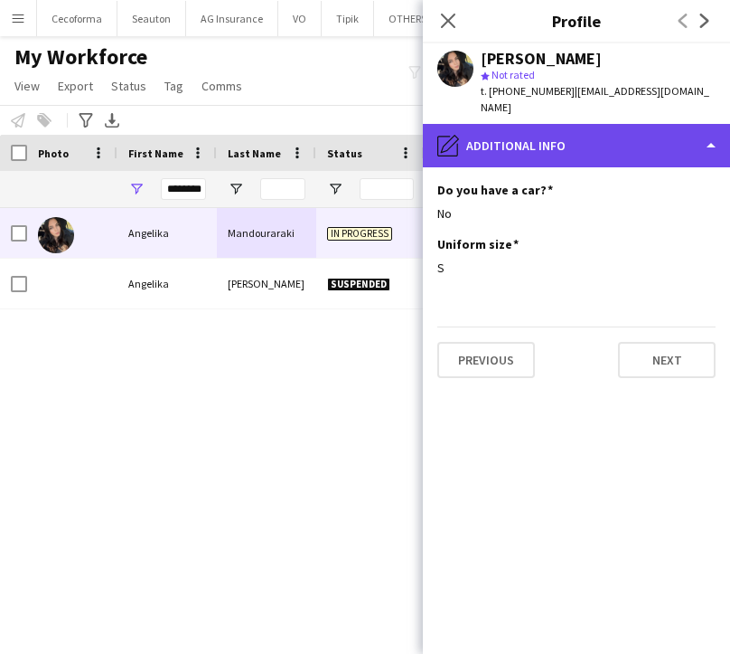
click at [554, 138] on div "pencil4 Additional info" at bounding box center [576, 145] width 307 height 43
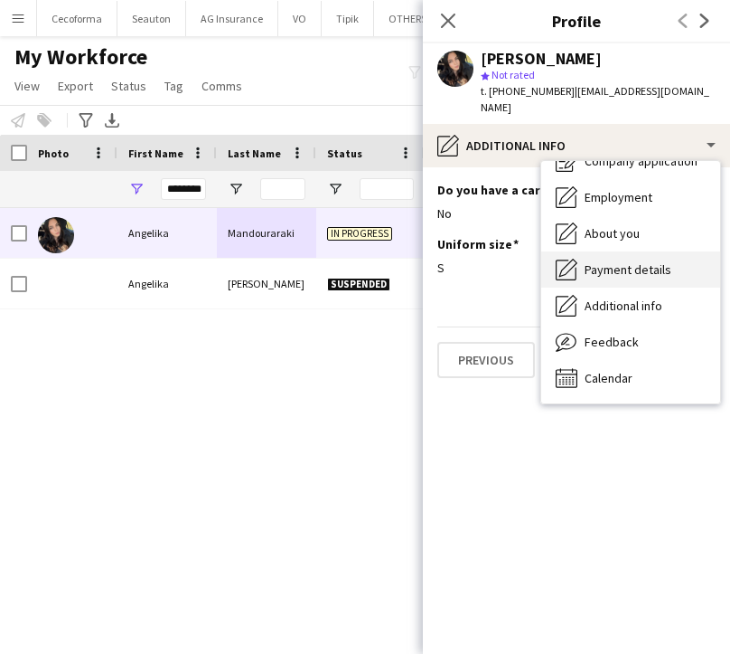
click at [607, 261] on span "Payment details" at bounding box center [628, 269] width 87 height 16
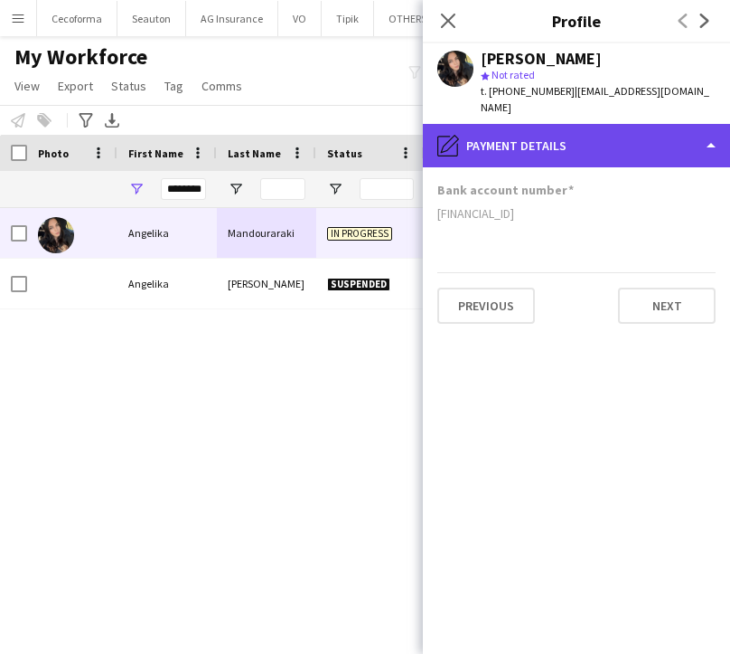
click at [557, 130] on div "pencil4 Payment details" at bounding box center [576, 145] width 307 height 43
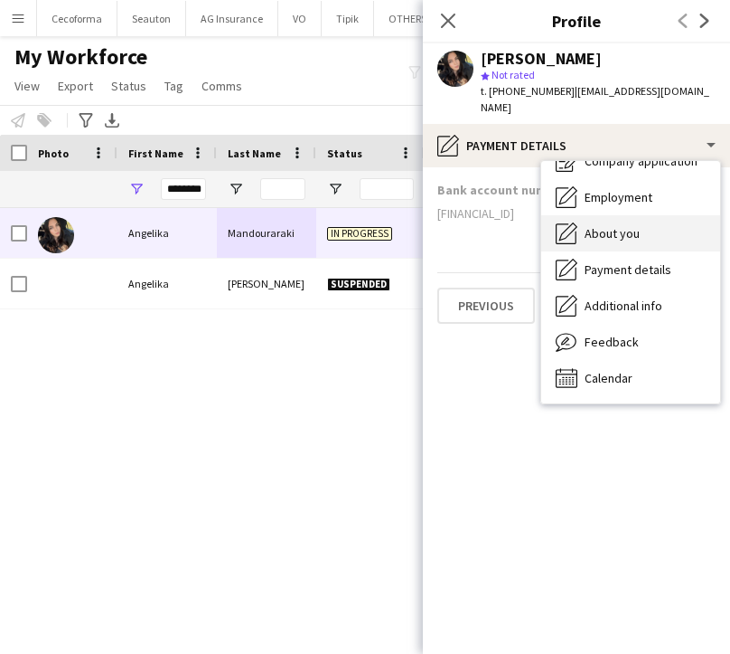
click at [601, 225] on span "About you" at bounding box center [612, 233] width 55 height 16
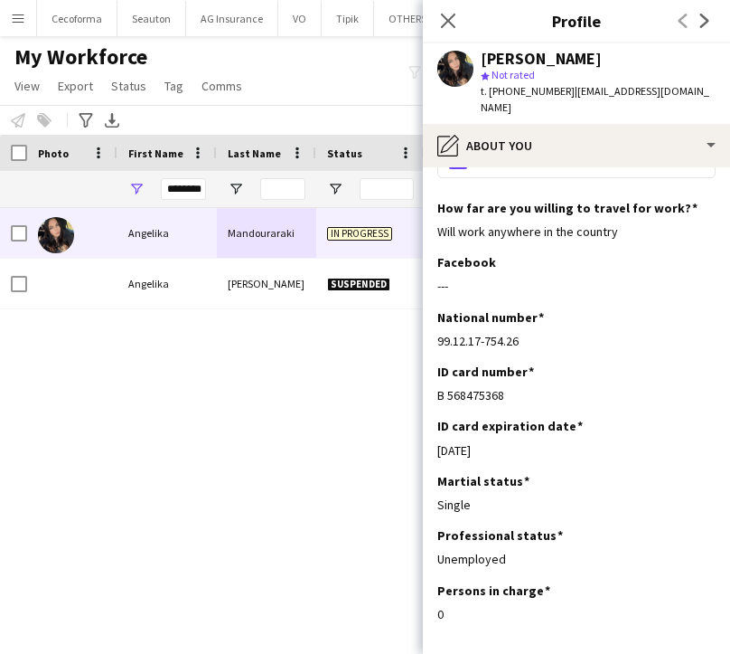
scroll to position [90, 0]
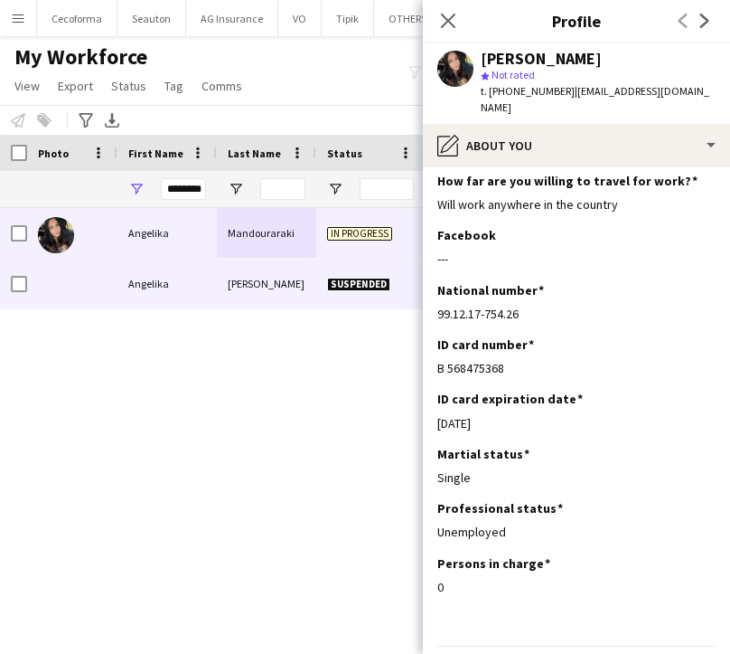
click at [275, 368] on div "[PERSON_NAME] In progress [DATE] S [PERSON_NAME] Suspended [DATE]" at bounding box center [338, 408] width 676 height 400
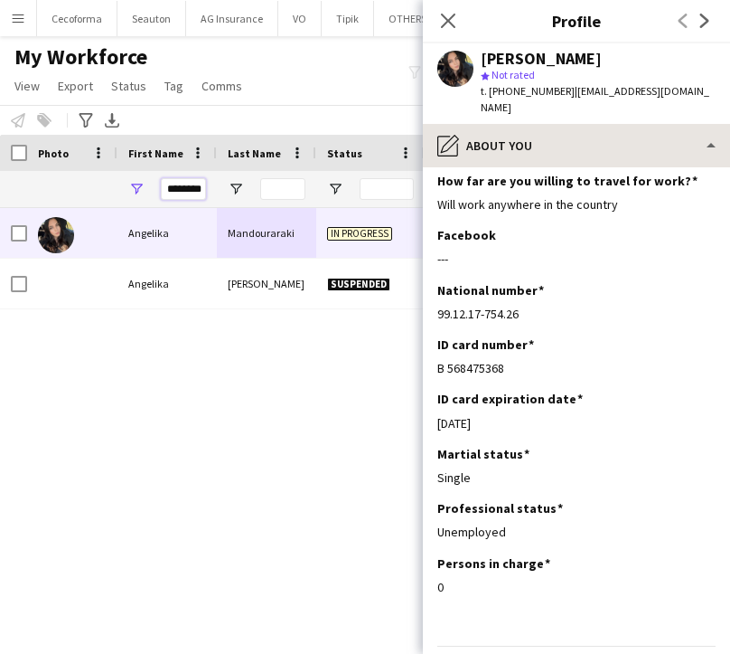
drag, startPoint x: 165, startPoint y: 190, endPoint x: 694, endPoint y: 135, distance: 532.6
click at [586, 161] on body "Menu Boards Boards Boards All jobs Status Workforce Workforce My Workforce Recr…" at bounding box center [365, 327] width 730 height 654
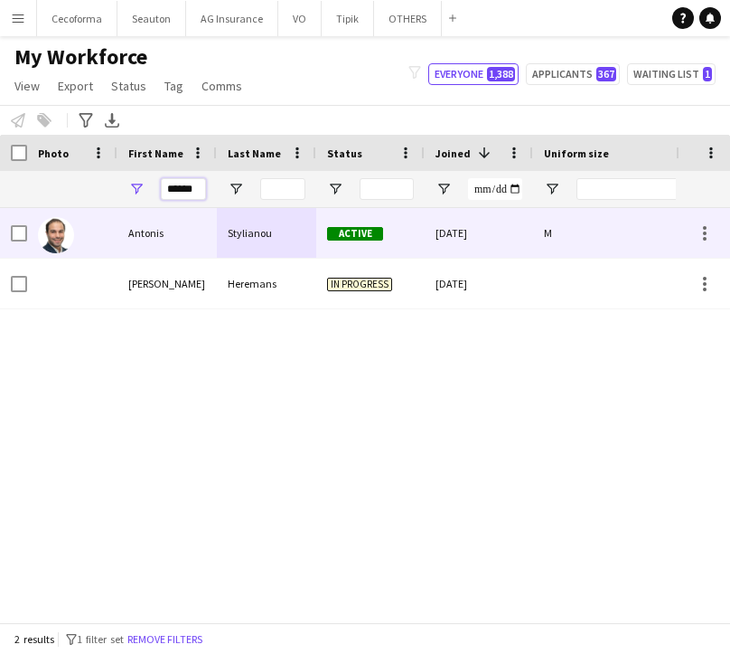
type input "******"
click at [276, 226] on div "Stylianou" at bounding box center [266, 233] width 99 height 50
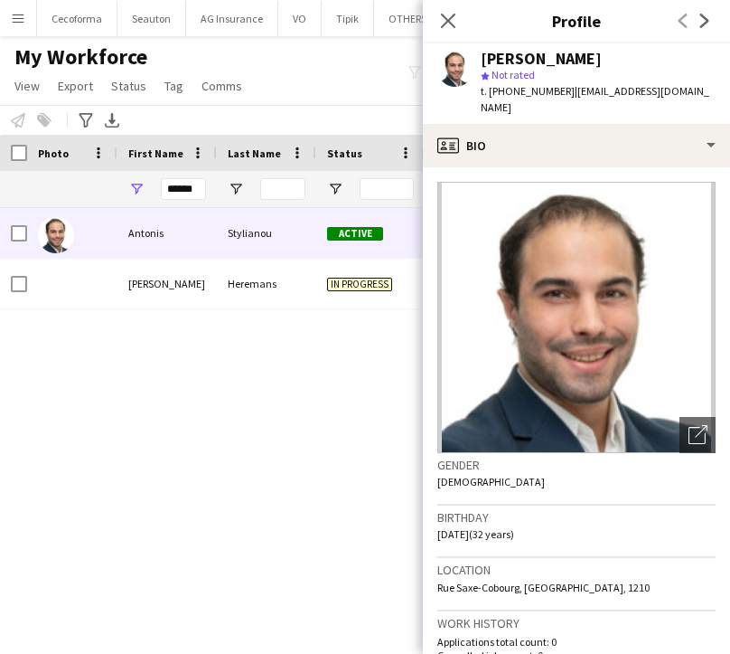
scroll to position [181, 0]
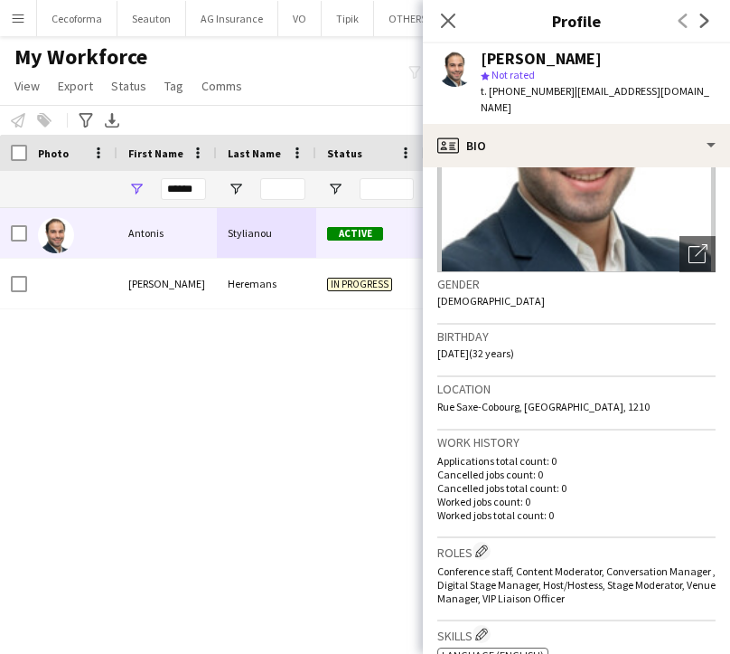
drag, startPoint x: 440, startPoint y: 391, endPoint x: 676, endPoint y: 391, distance: 235.9
click at [676, 391] on div "Location [GEOGRAPHIC_DATA], [GEOGRAPHIC_DATA], 1210" at bounding box center [576, 403] width 278 height 52
copy span "Rue Saxe-Cobourg, [GEOGRAPHIC_DATA], 1210"
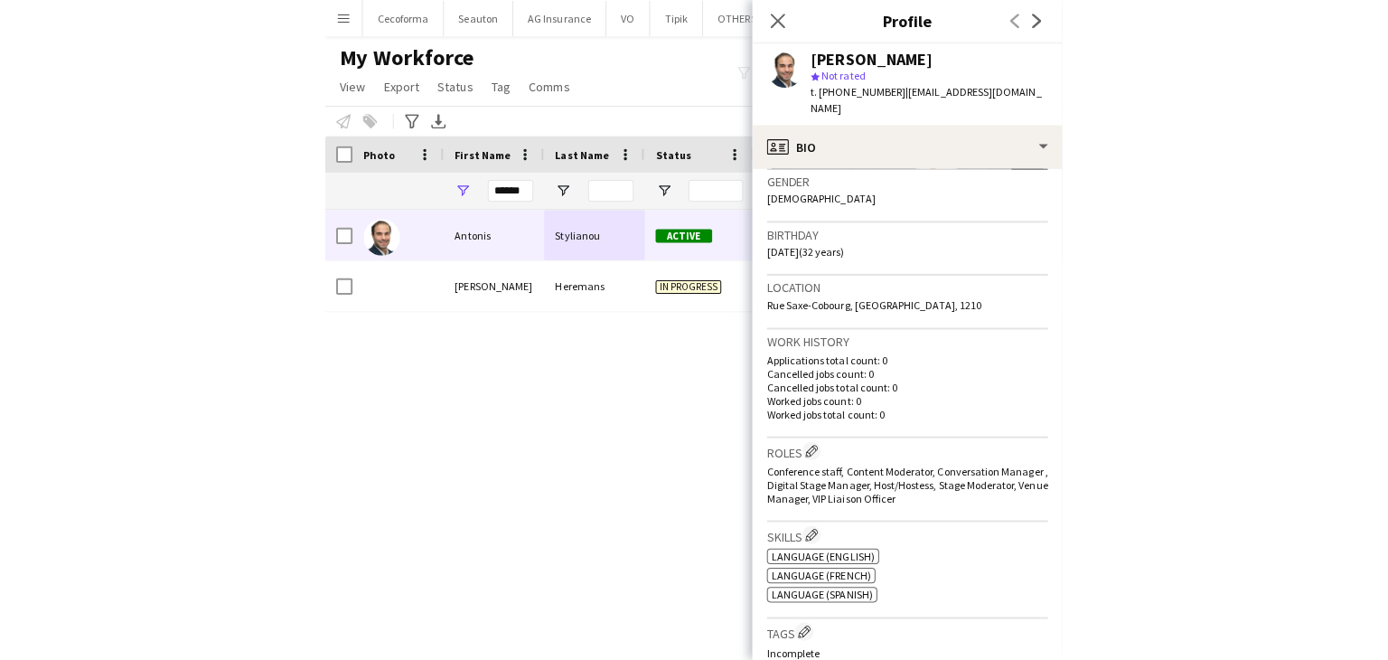
scroll to position [362, 0]
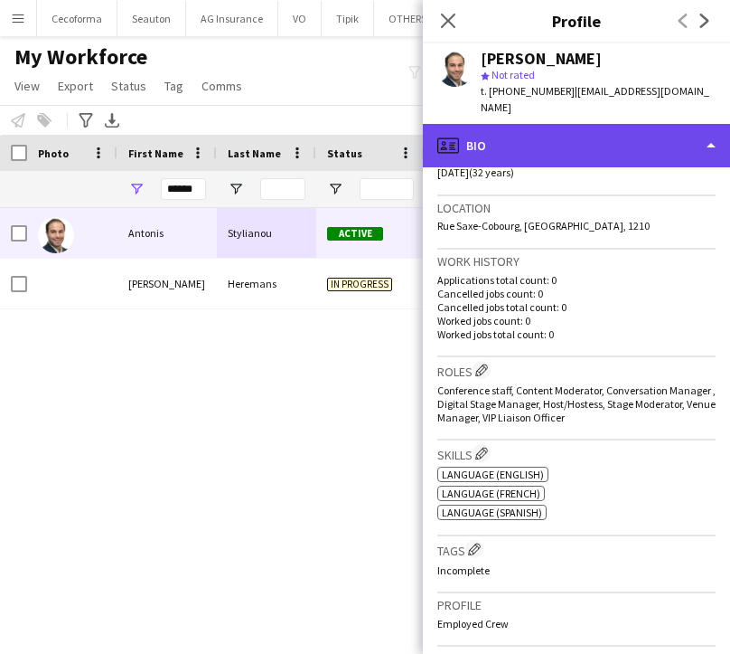
click at [500, 124] on div "profile Bio" at bounding box center [576, 145] width 307 height 43
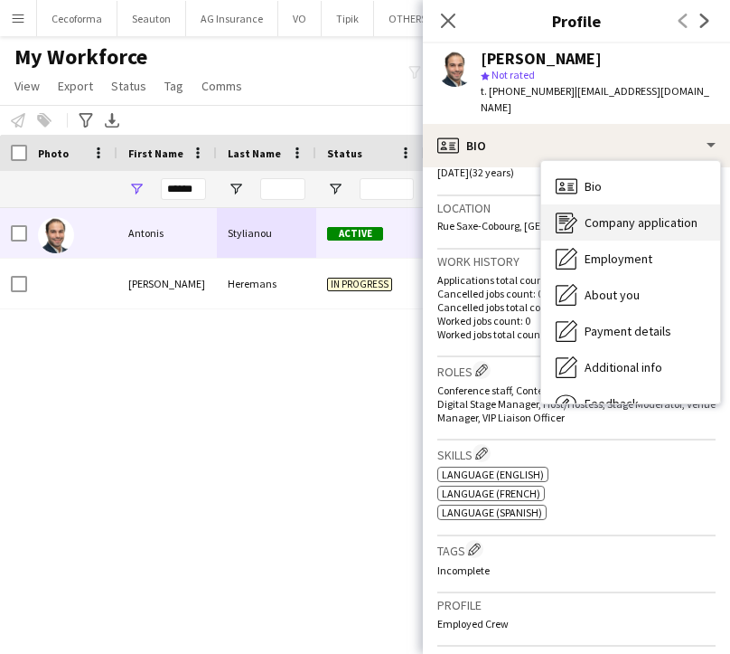
click at [607, 214] on span "Company application" at bounding box center [641, 222] width 113 height 16
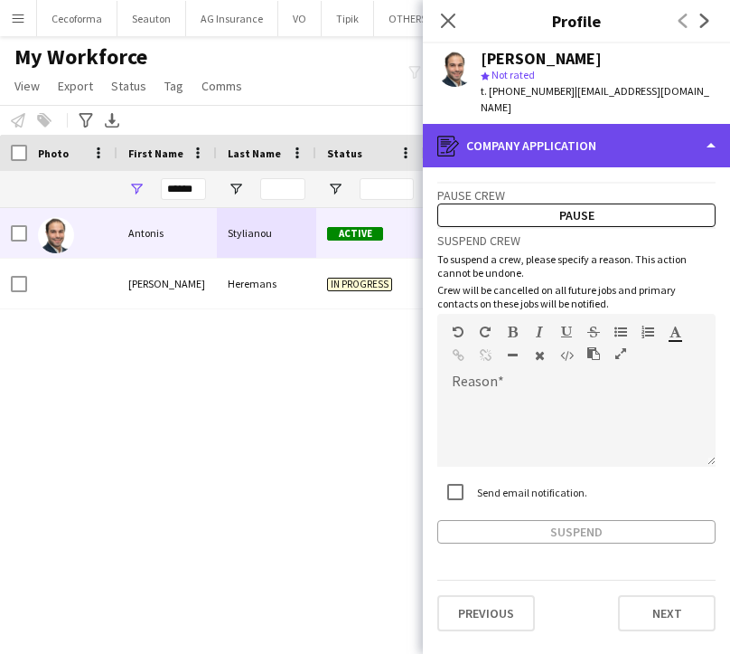
click at [548, 124] on div "register Company application" at bounding box center [576, 145] width 307 height 43
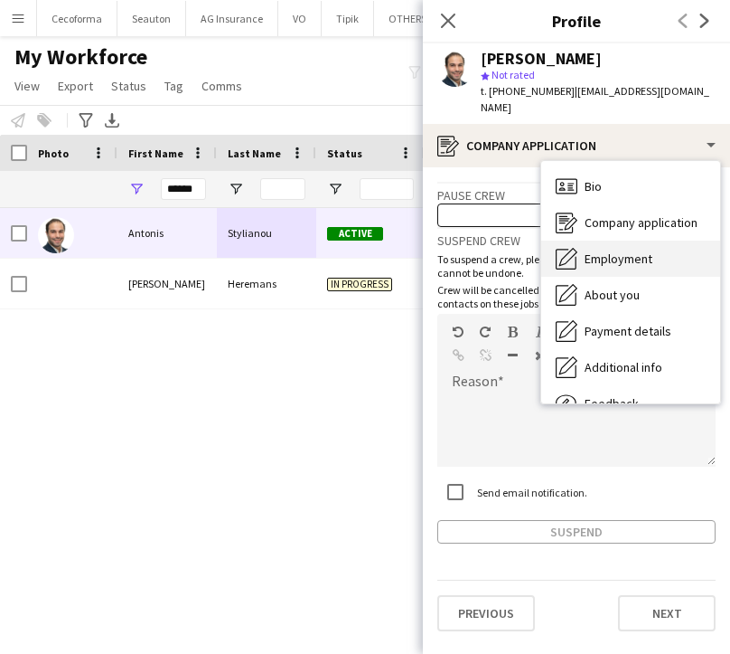
click at [630, 250] on span "Employment" at bounding box center [619, 258] width 68 height 16
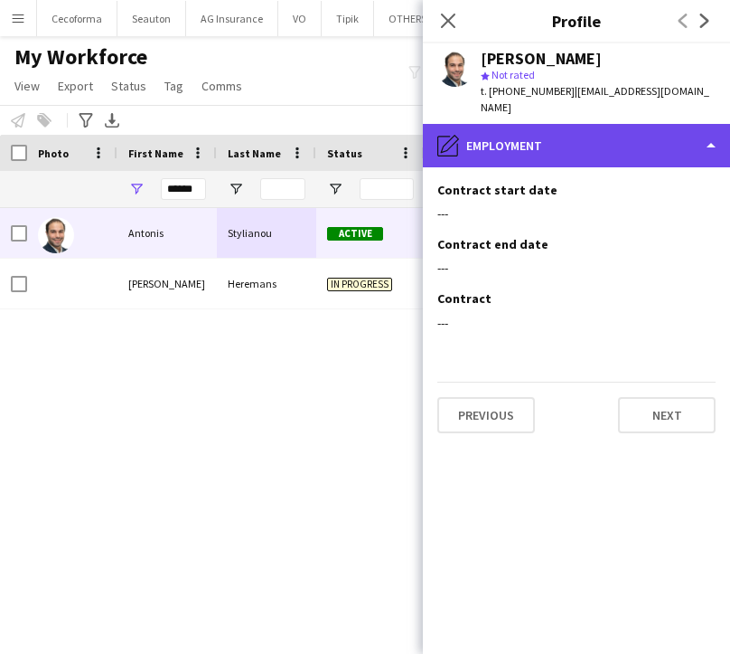
click at [550, 132] on div "pencil4 Employment" at bounding box center [576, 145] width 307 height 43
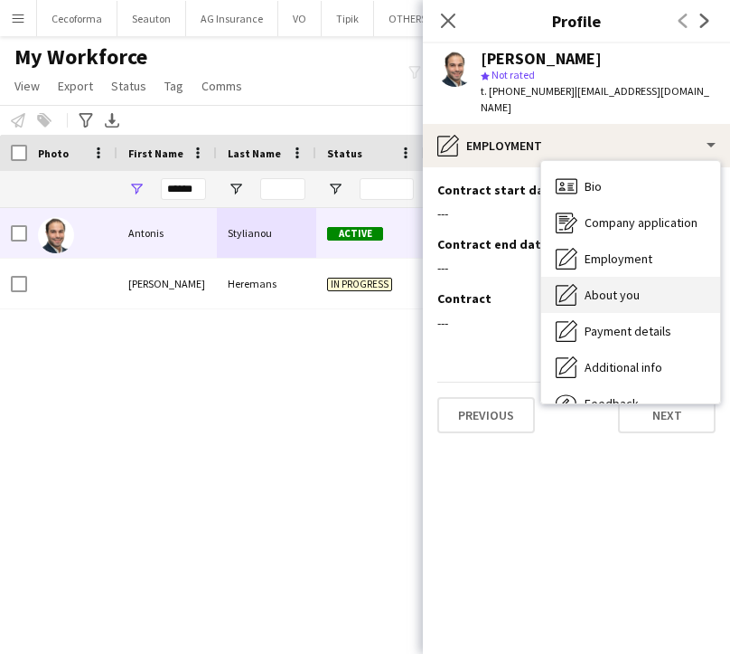
click at [661, 292] on div "About you About you" at bounding box center [630, 295] width 179 height 36
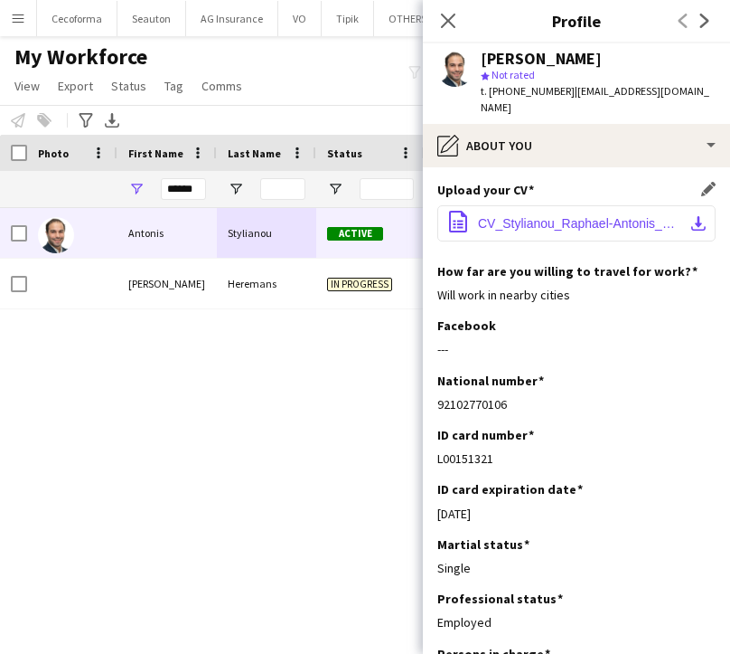
click at [546, 216] on span "CV_Stylianou_Raphael-Antonis_EN_2025.06.pdf" at bounding box center [580, 223] width 204 height 14
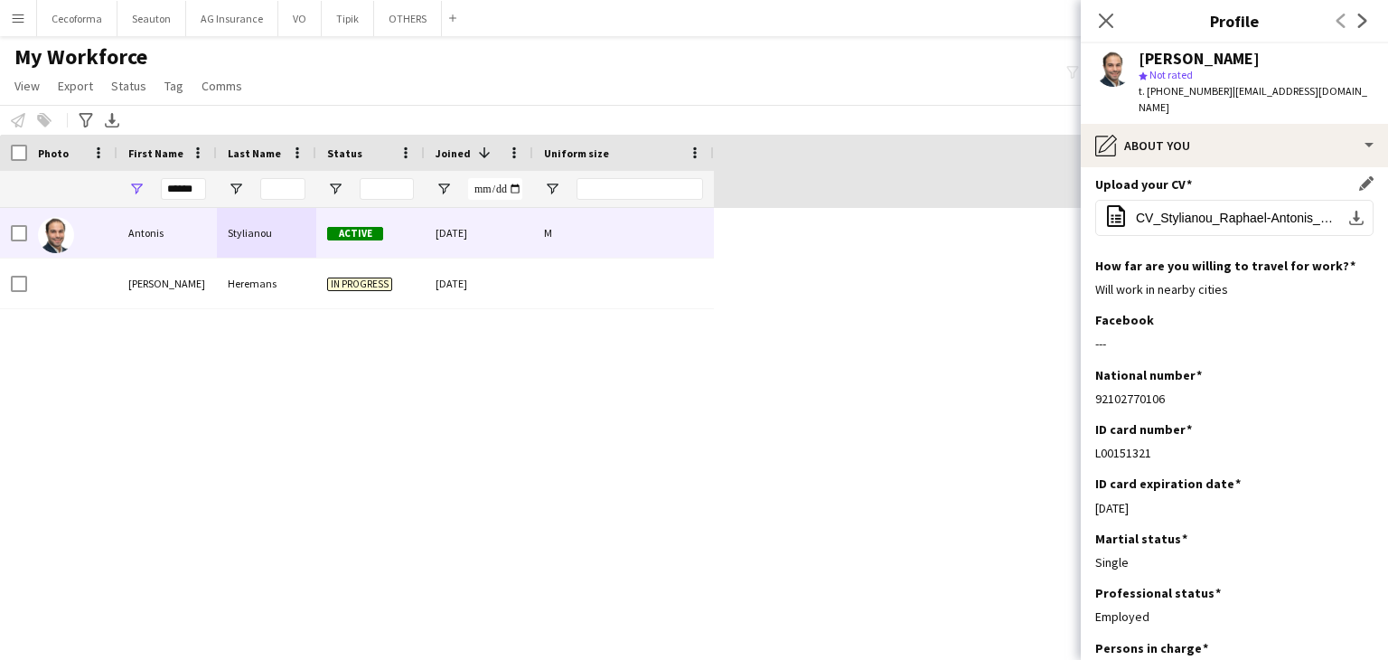
scroll to position [0, 0]
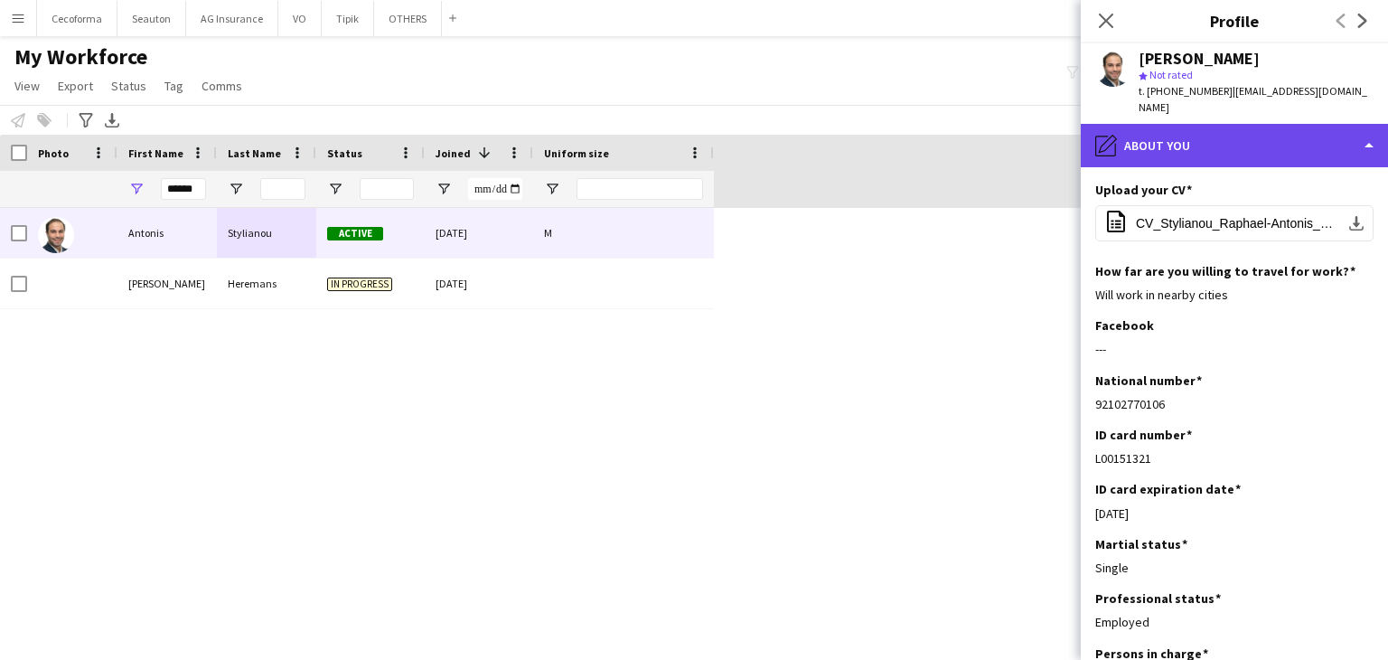
click at [1172, 133] on div "pencil4 About you" at bounding box center [1234, 145] width 307 height 43
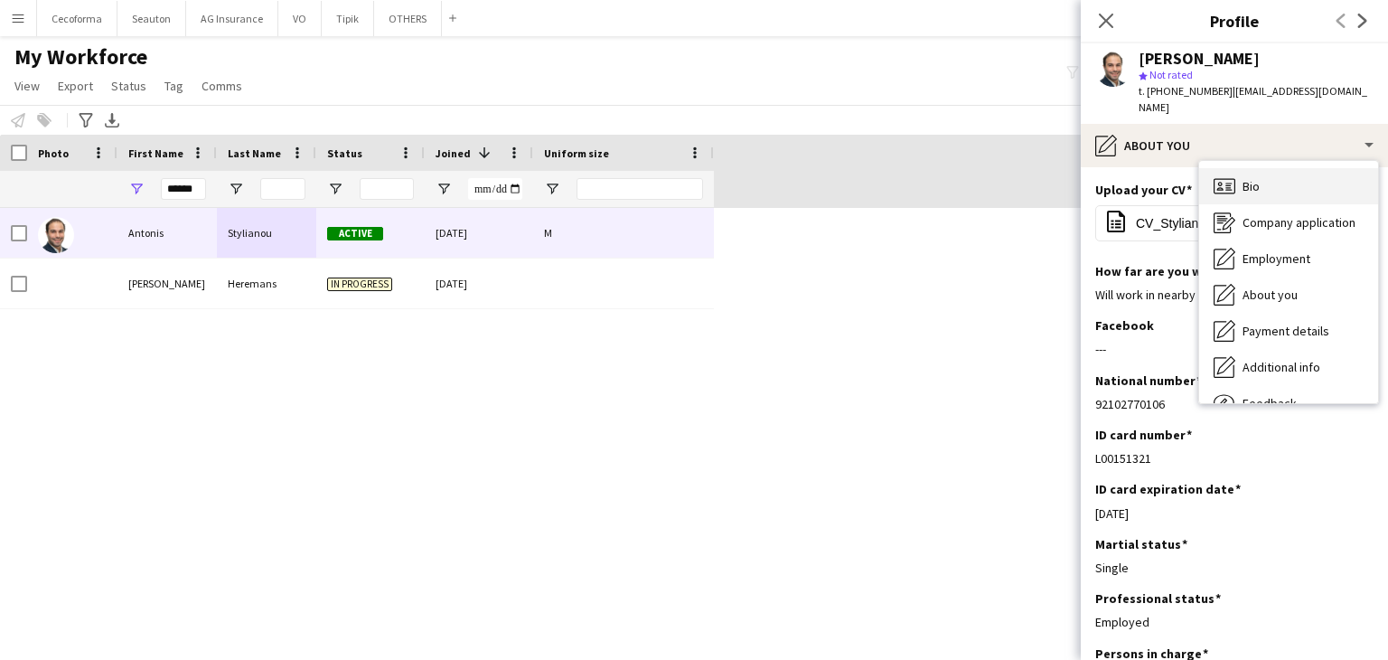
click at [1243, 178] on span "Bio" at bounding box center [1251, 186] width 17 height 16
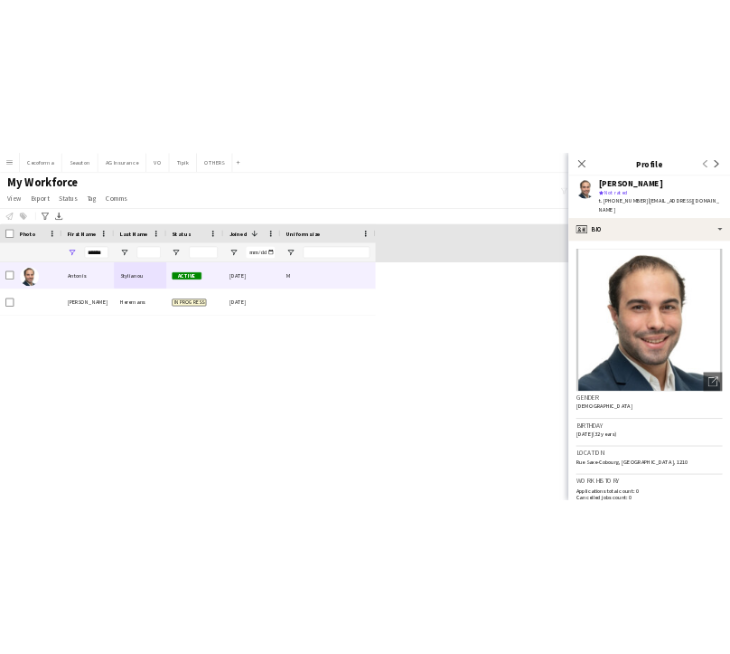
scroll to position [181, 0]
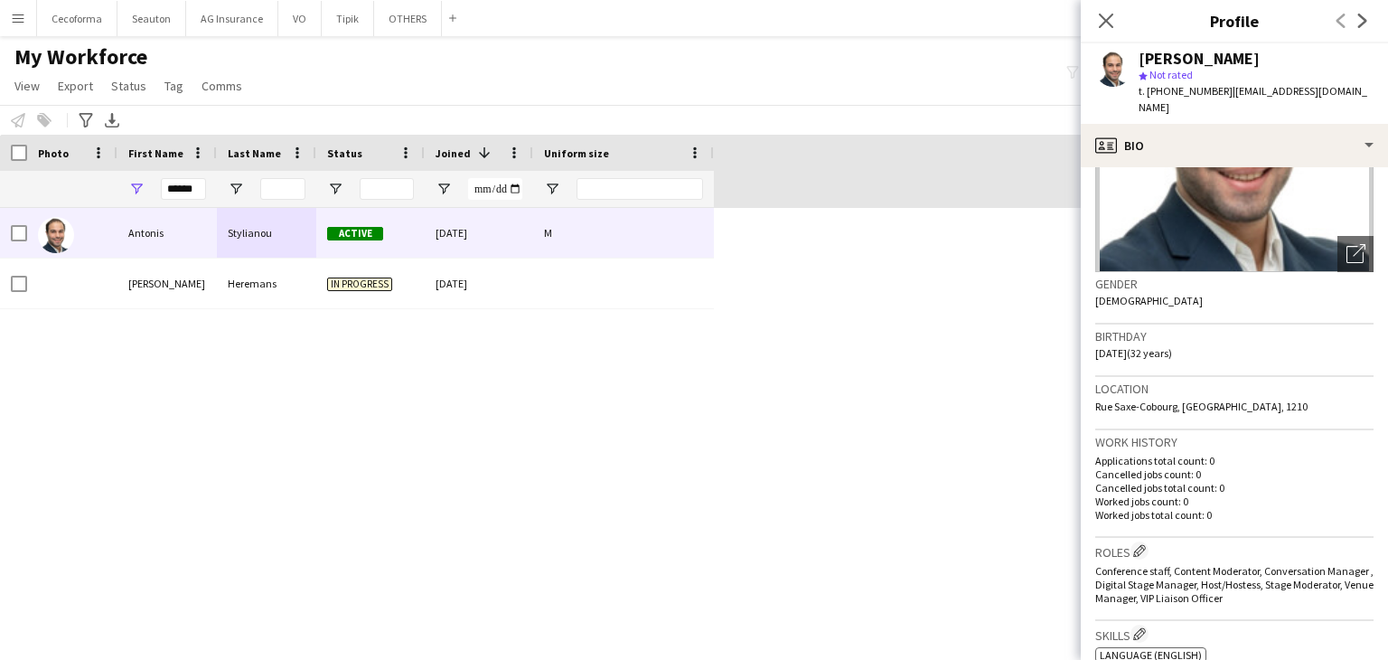
click at [908, 462] on div "[PERSON_NAME] Active [DATE] M [PERSON_NAME] In progress [DATE]" at bounding box center [667, 418] width 1334 height 420
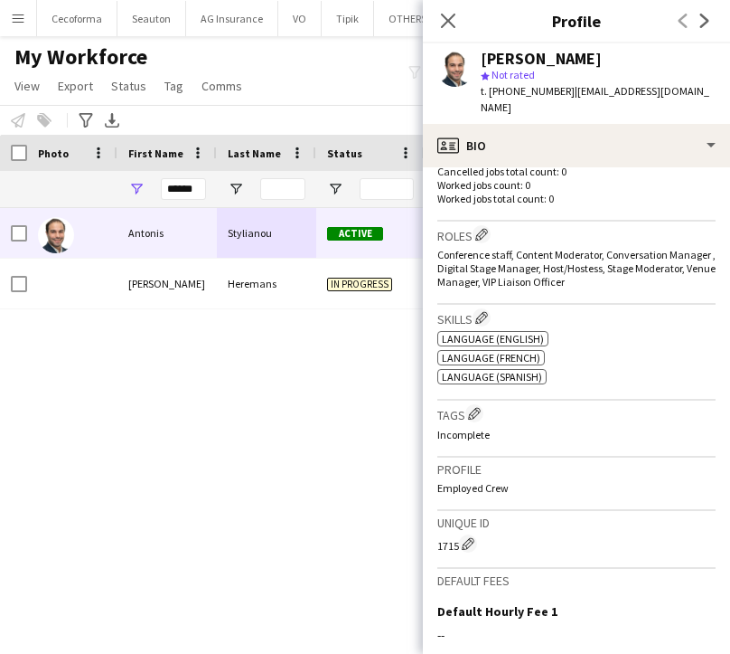
scroll to position [712, 0]
